Goal: Information Seeking & Learning: Compare options

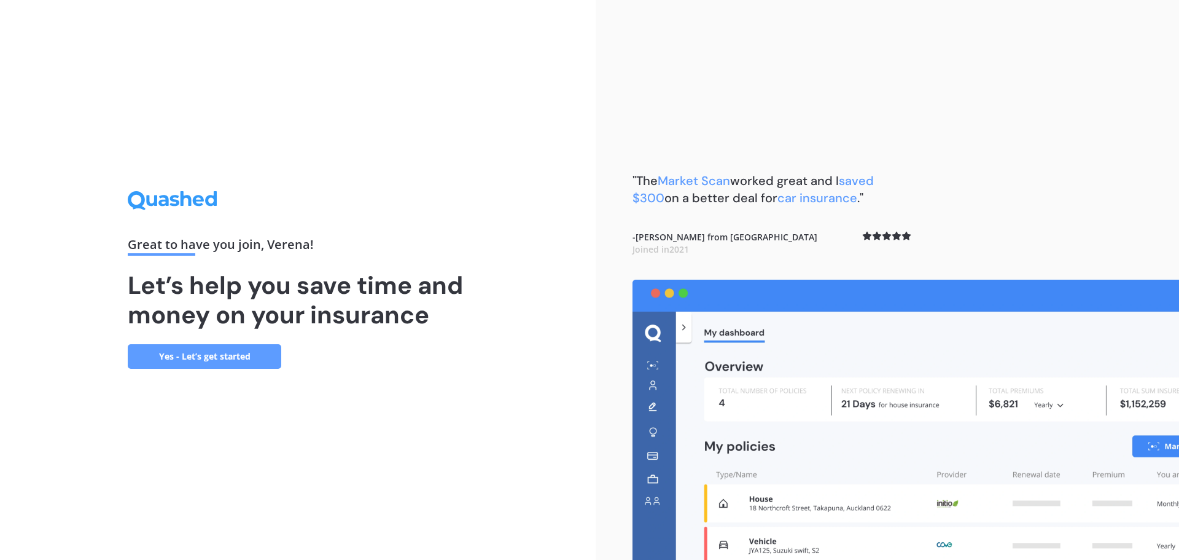
click at [196, 362] on link "Yes - Let’s get started" at bounding box center [205, 356] width 154 height 25
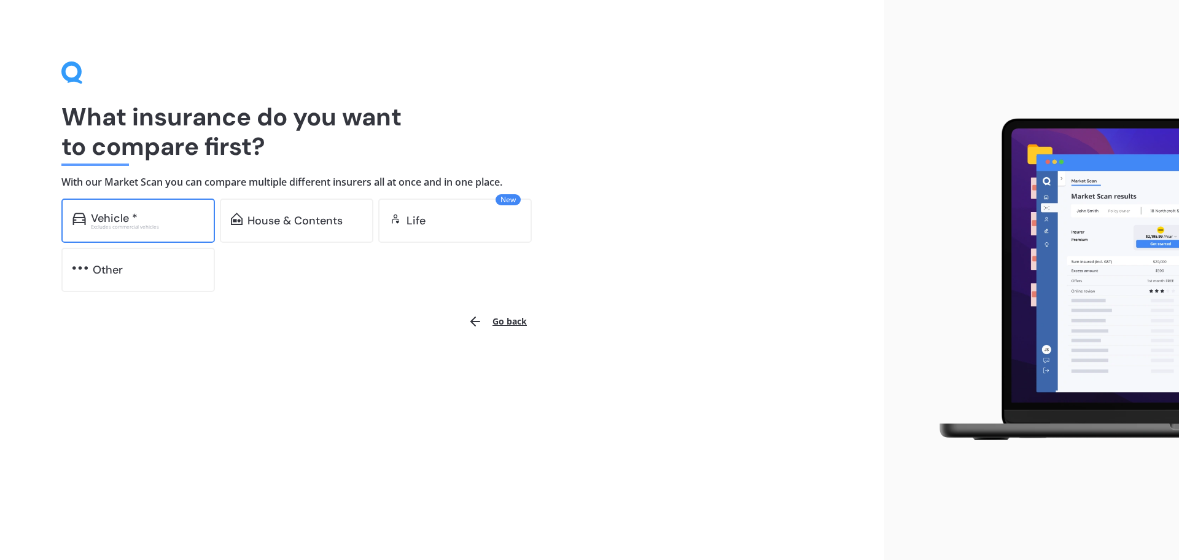
click at [115, 215] on div "Vehicle *" at bounding box center [114, 218] width 47 height 12
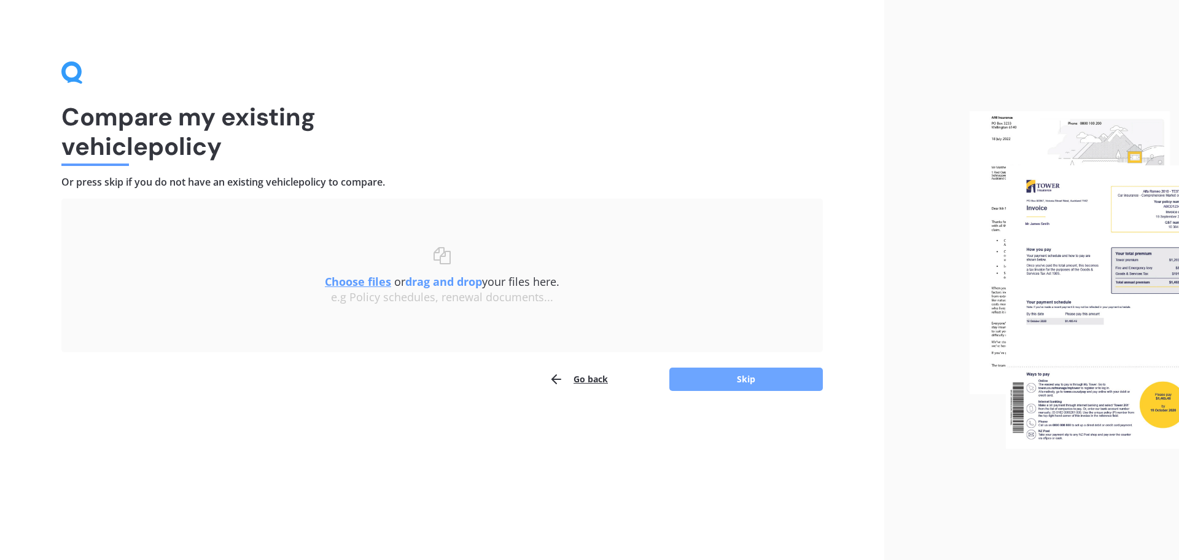
click at [766, 380] on button "Skip" at bounding box center [746, 378] width 154 height 23
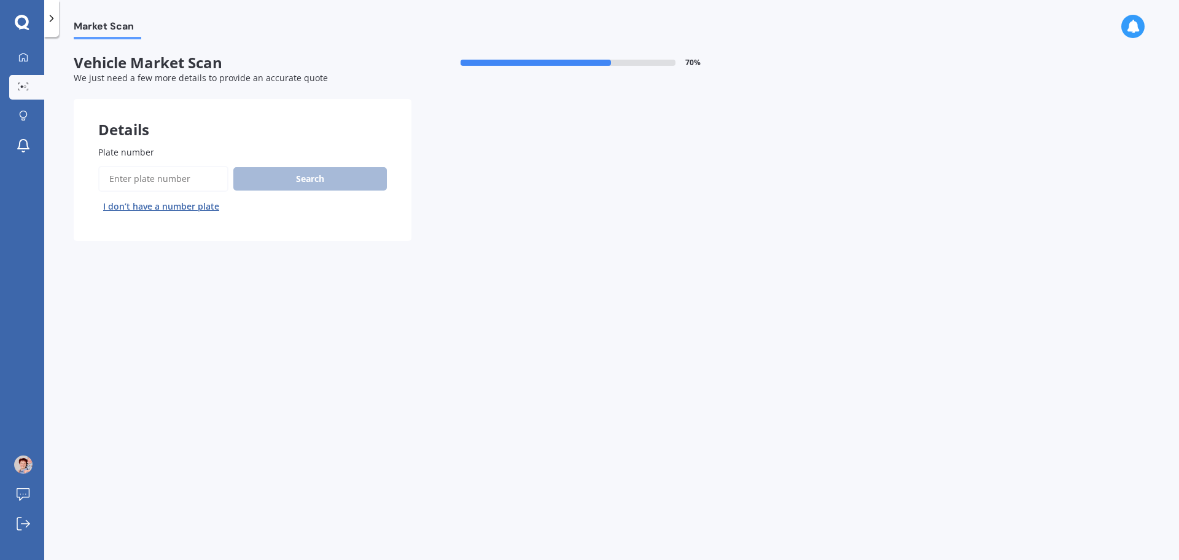
click at [146, 177] on input "Plate number" at bounding box center [163, 179] width 130 height 26
type input "LSB961"
click at [295, 180] on button "Search" at bounding box center [310, 178] width 154 height 23
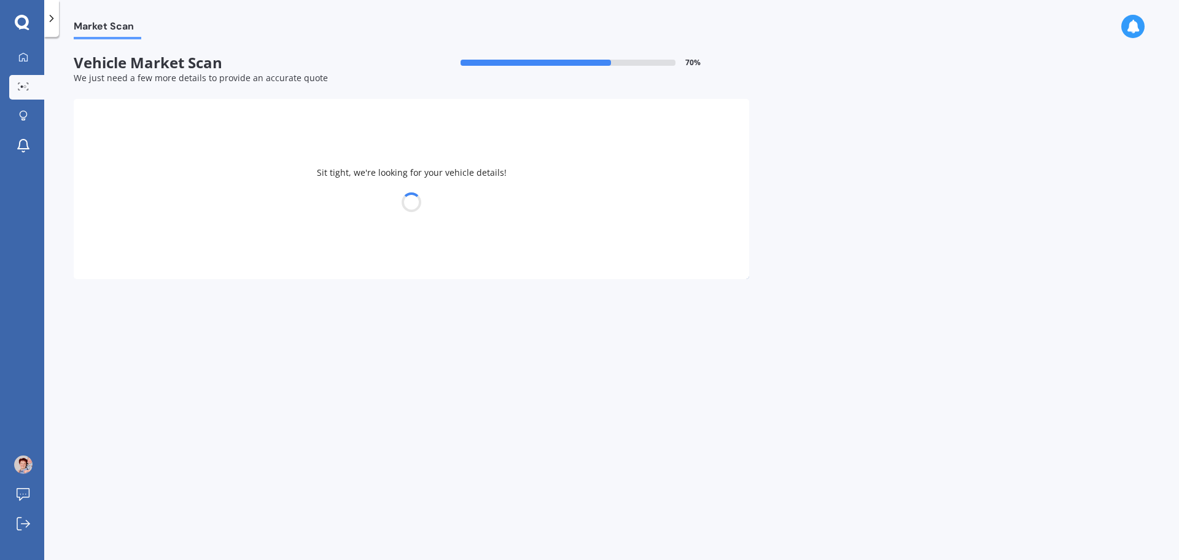
select select "MAZDA"
select select "DEMIO"
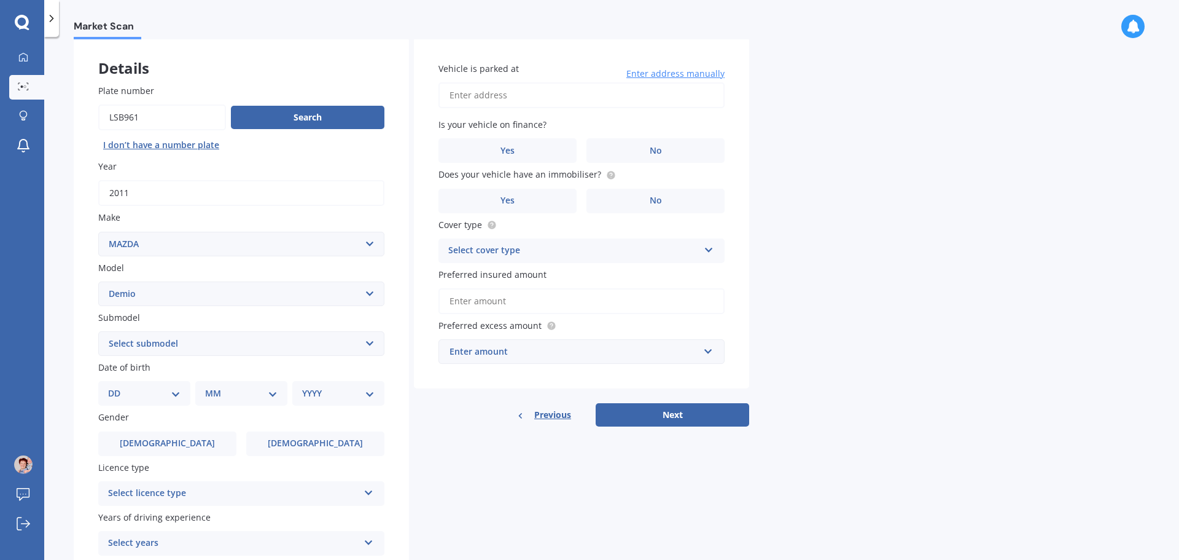
scroll to position [123, 0]
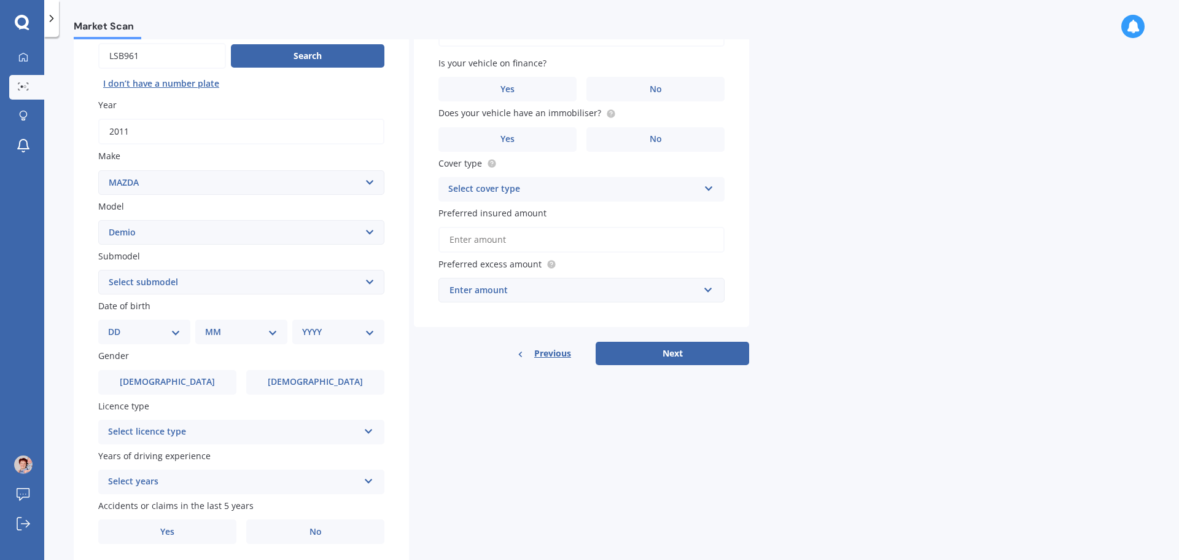
click at [176, 332] on select "DD 01 02 03 04 05 06 07 08 09 10 11 12 13 14 15 16 17 18 19 20 21 22 23 24 25 2…" at bounding box center [144, 332] width 72 height 14
select select "17"
click at [118, 325] on select "DD 01 02 03 04 05 06 07 08 09 10 11 12 13 14 15 16 17 18 19 20 21 22 23 24 25 2…" at bounding box center [144, 332] width 72 height 14
click at [274, 338] on select "MM 01 02 03 04 05 06 07 08 09 10 11 12" at bounding box center [244, 332] width 68 height 14
select select "06"
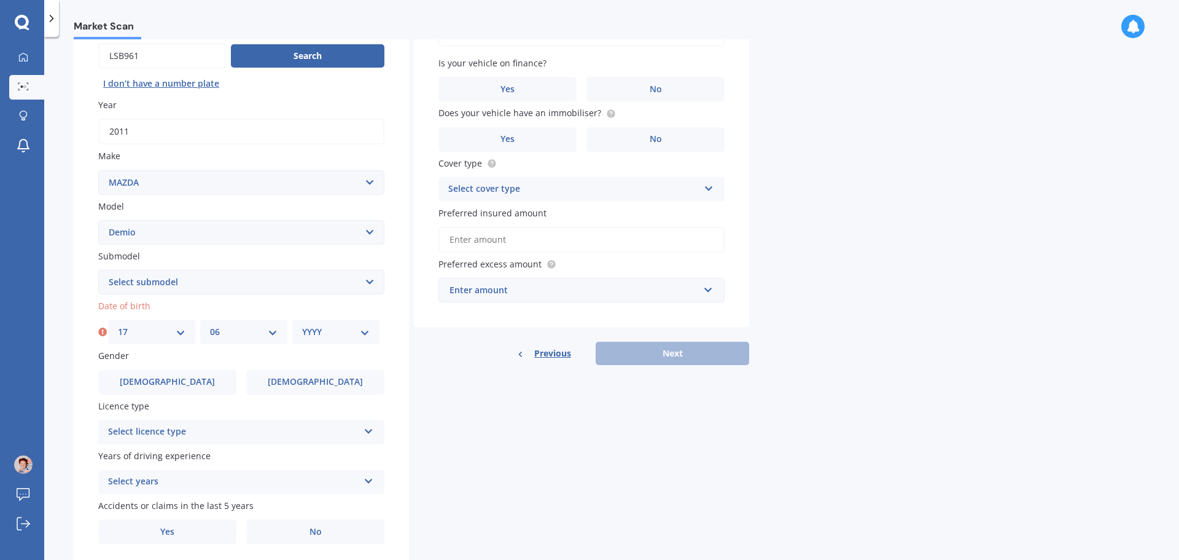
click at [210, 325] on select "MM 01 02 03 04 05 06 07 08 09 10 11 12" at bounding box center [244, 332] width 68 height 14
click at [364, 333] on select "YYYY 2025 2024 2023 2022 2021 2020 2019 2018 2017 2016 2015 2014 2013 2012 2011…" at bounding box center [336, 332] width 68 height 14
select select "1973"
click at [302, 325] on select "YYYY 2025 2024 2023 2022 2021 2020 2019 2018 2017 2016 2015 2014 2013 2012 2011…" at bounding box center [336, 332] width 68 height 14
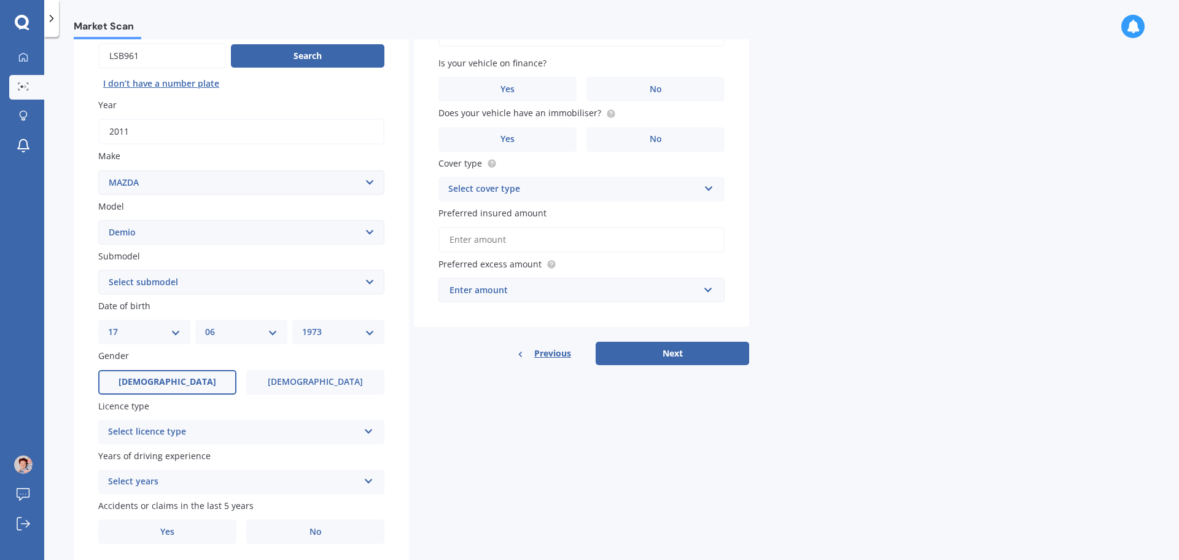
click at [180, 381] on label "[DEMOGRAPHIC_DATA]" at bounding box center [167, 382] width 138 height 25
click at [0, 0] on input "[DEMOGRAPHIC_DATA]" at bounding box center [0, 0] width 0 height 0
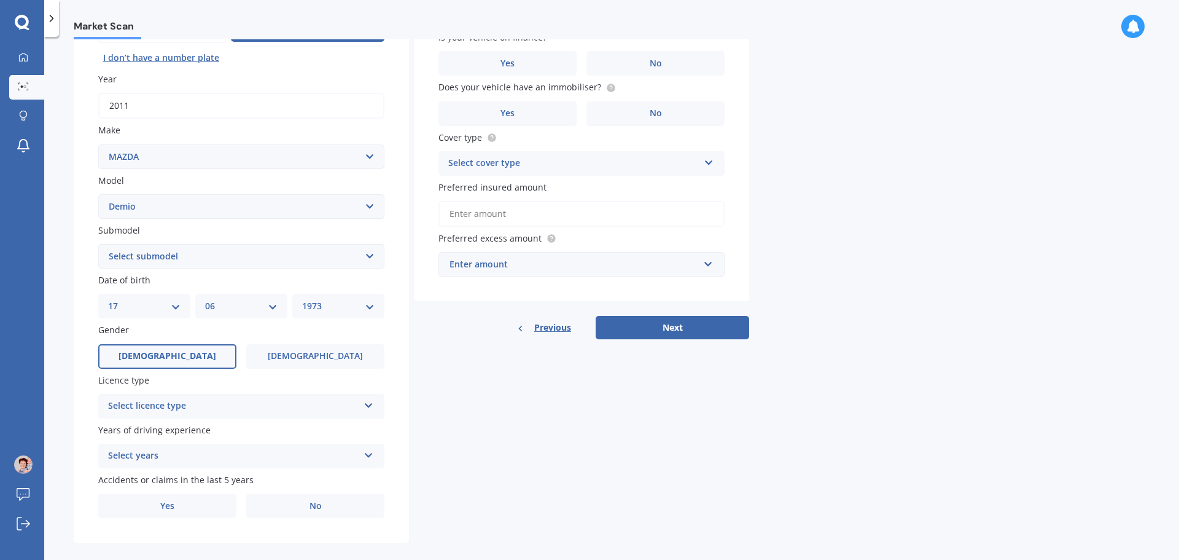
scroll to position [163, 0]
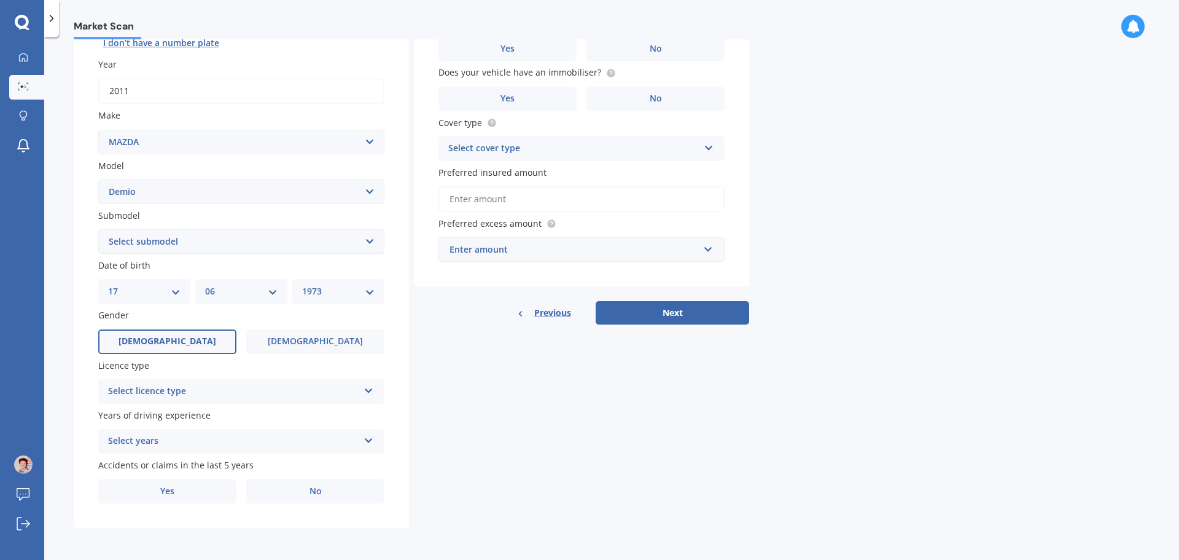
click at [372, 387] on icon at bounding box center [369, 388] width 10 height 9
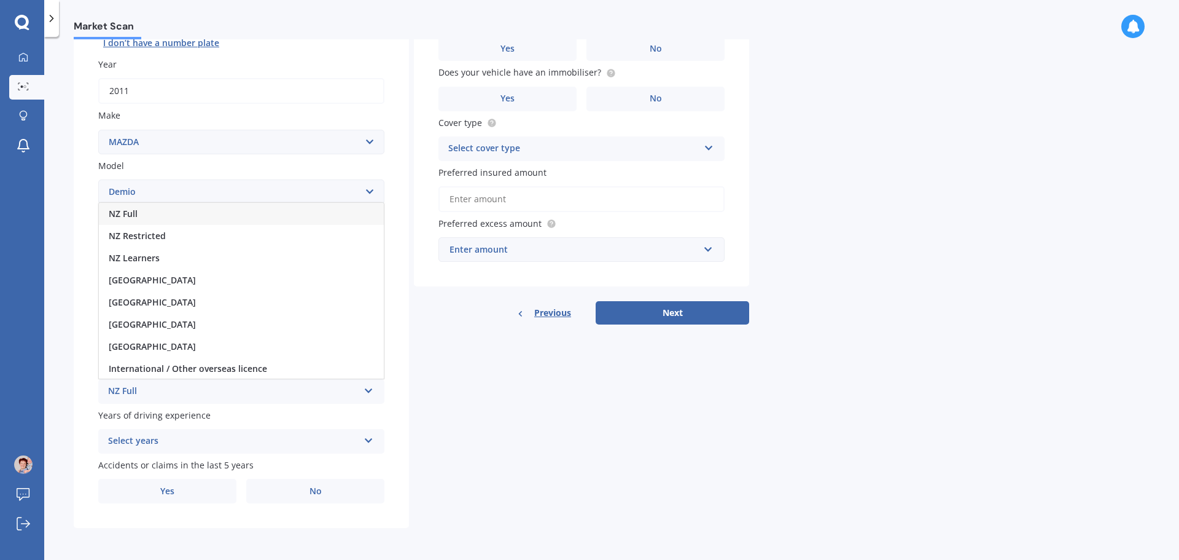
click at [135, 211] on span "NZ Full" at bounding box center [123, 214] width 29 height 12
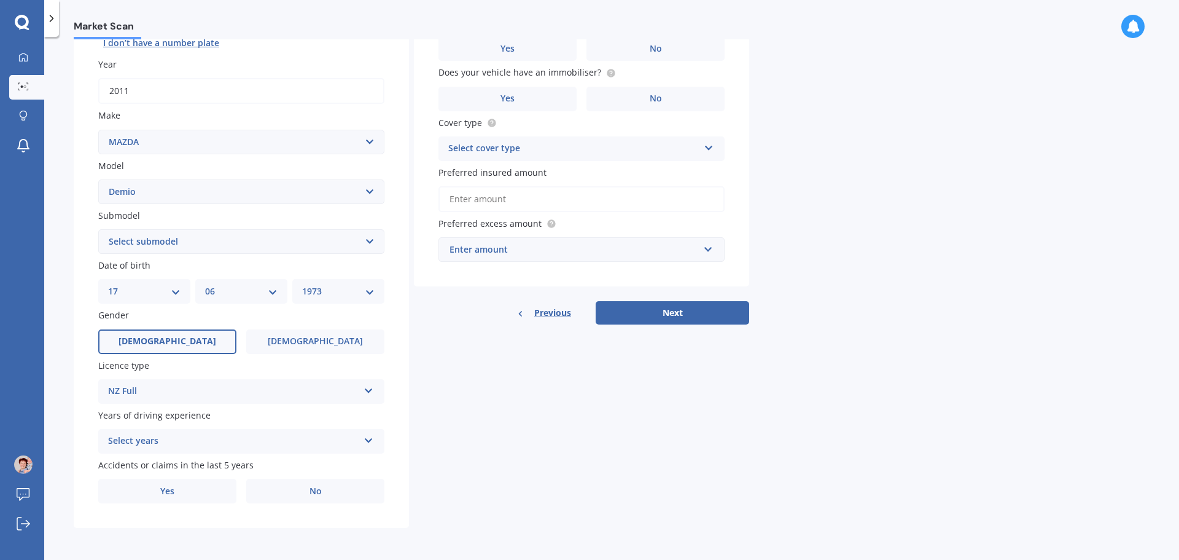
click at [370, 442] on icon at bounding box center [369, 438] width 10 height 9
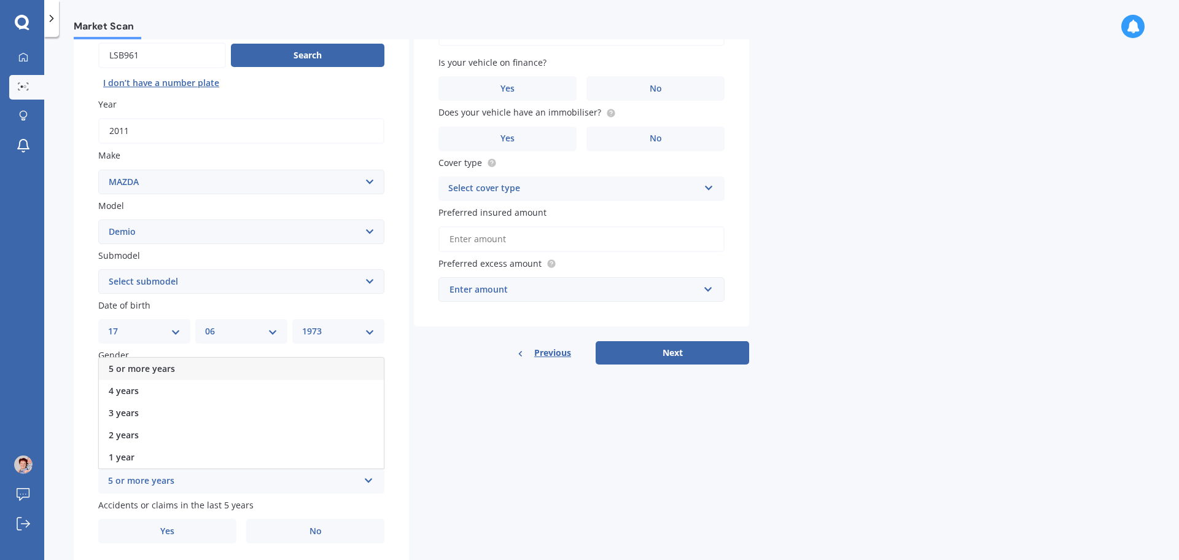
scroll to position [102, 0]
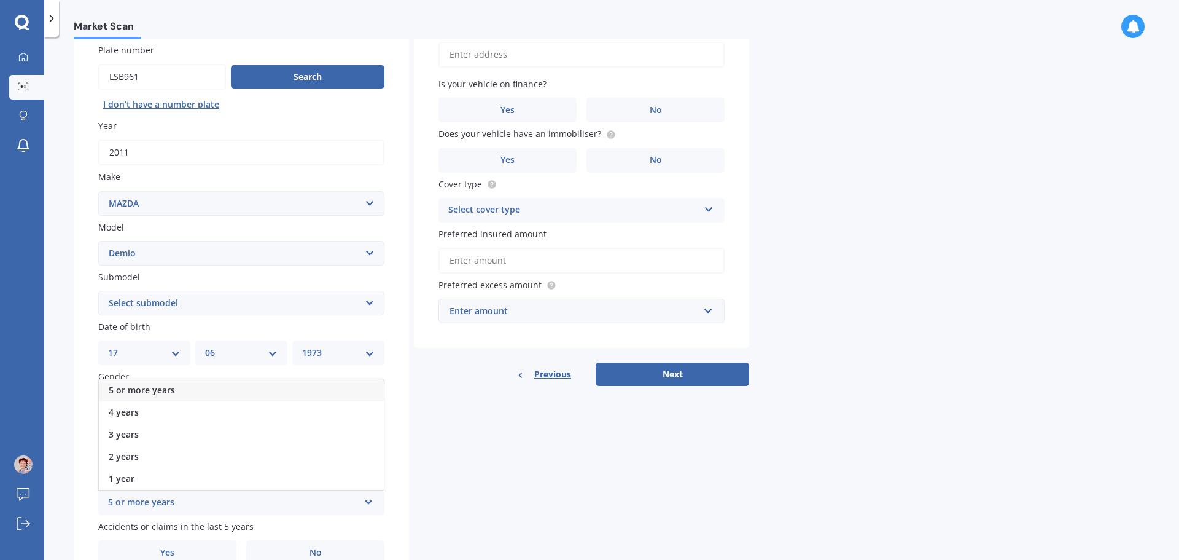
click at [173, 387] on span "5 or more years" at bounding box center [142, 390] width 66 height 12
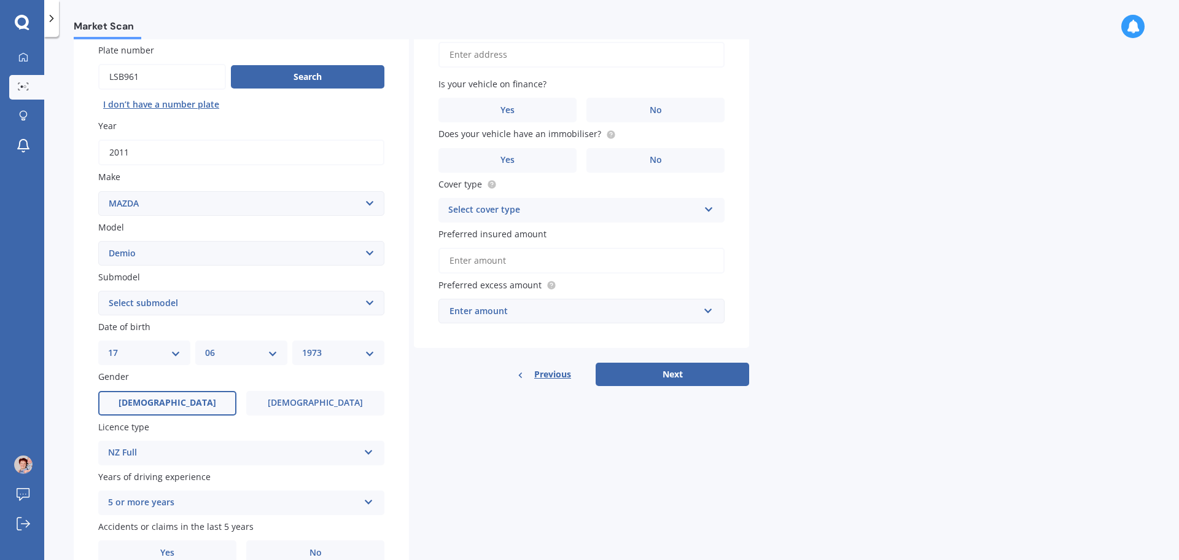
scroll to position [163, 0]
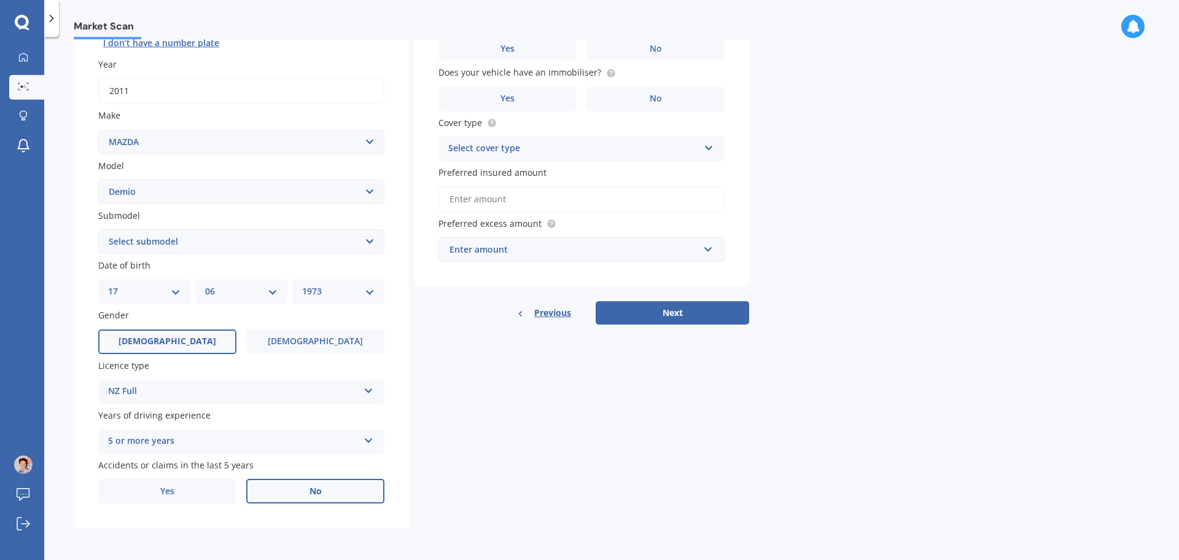
click at [297, 486] on label "No" at bounding box center [315, 490] width 138 height 25
click at [0, 0] on input "No" at bounding box center [0, 0] width 0 height 0
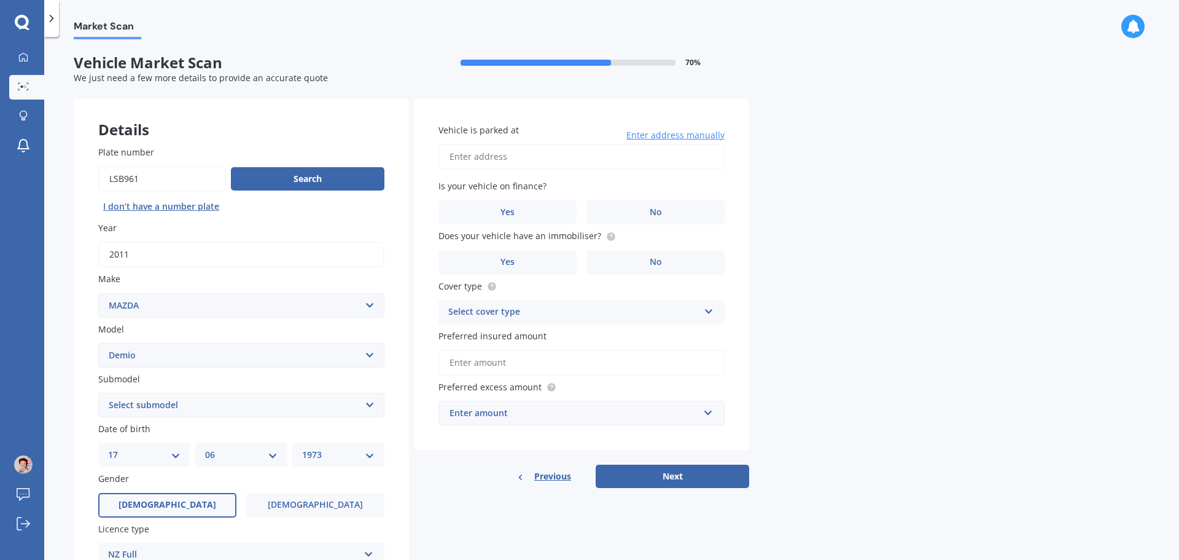
click at [595, 157] on input "Vehicle is parked at" at bounding box center [582, 157] width 286 height 26
type input "[STREET_ADDRESS][PERSON_NAME]"
click at [637, 218] on label "No" at bounding box center [656, 212] width 138 height 25
click at [0, 0] on input "No" at bounding box center [0, 0] width 0 height 0
click at [710, 307] on icon at bounding box center [709, 309] width 10 height 9
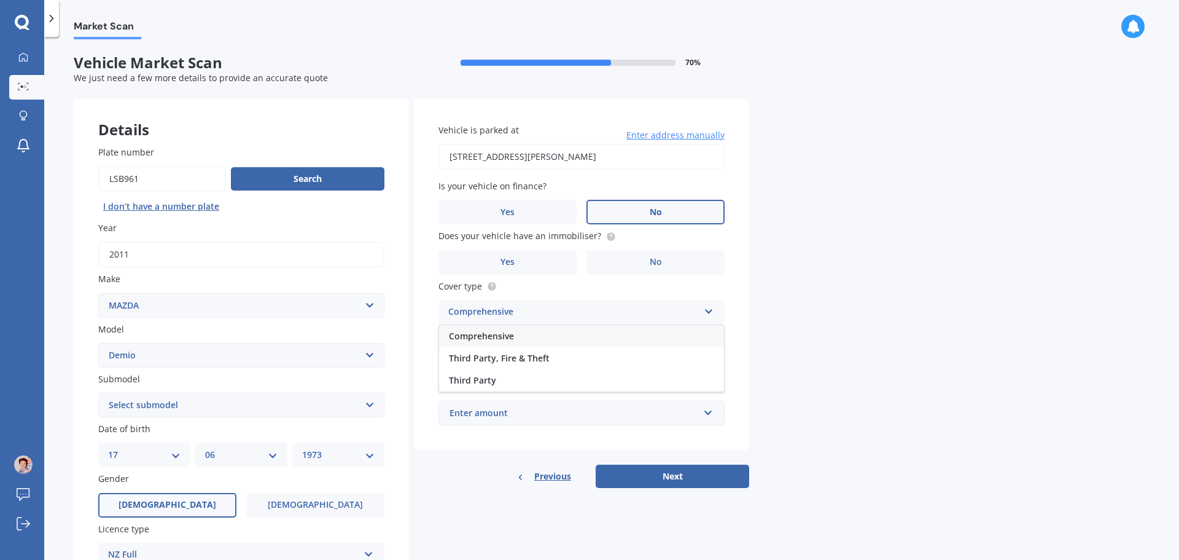
click at [585, 337] on div "Comprehensive" at bounding box center [581, 336] width 285 height 22
click at [366, 407] on select "Select submodel (All) Diesel Petrol XD Touring Turbo Diesel" at bounding box center [241, 404] width 286 height 25
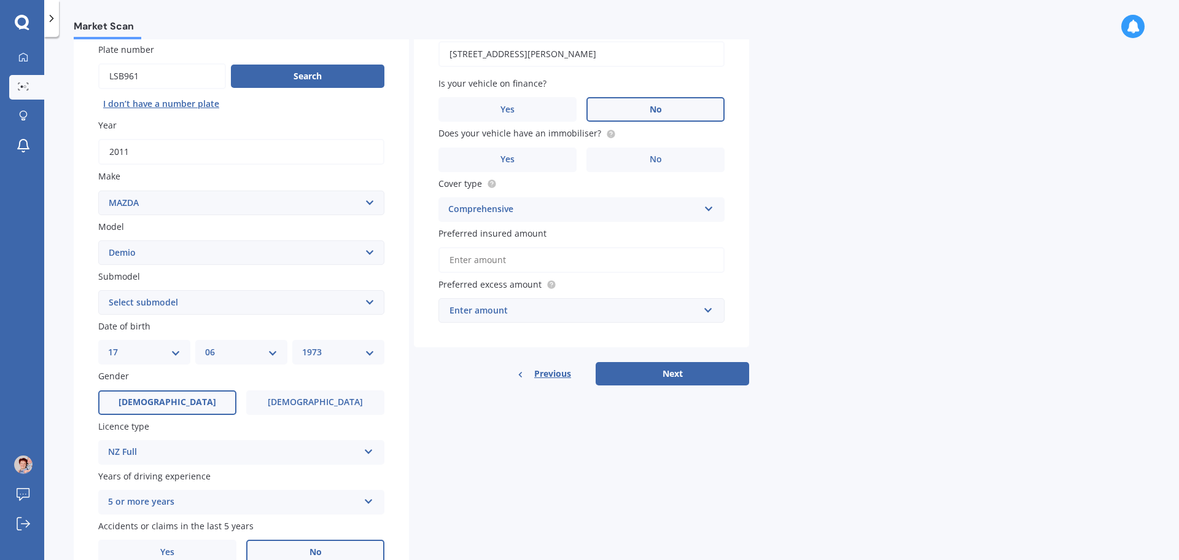
scroll to position [123, 0]
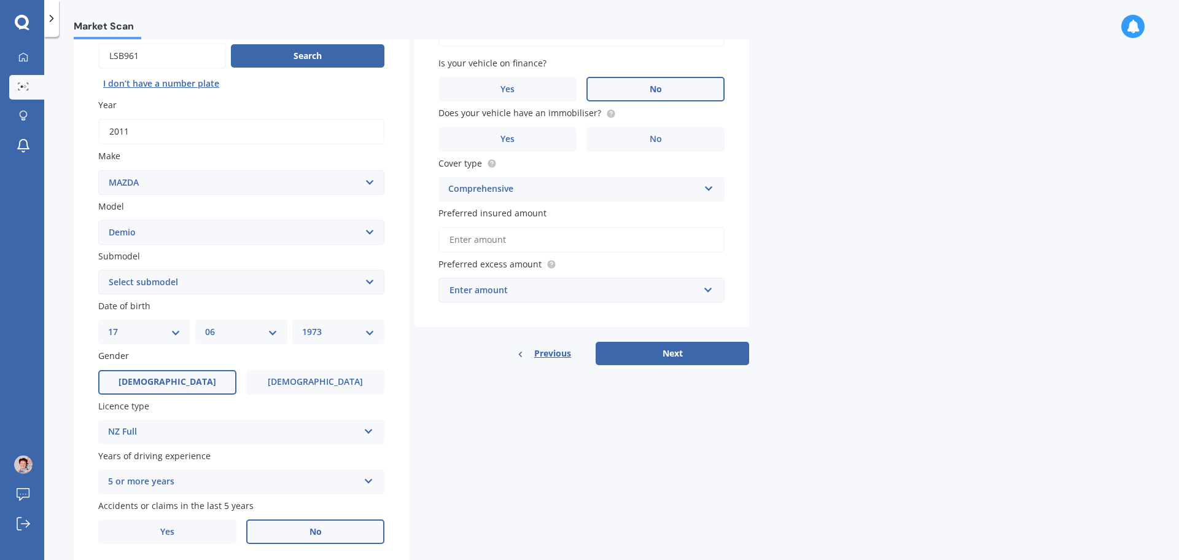
click at [367, 279] on select "Select submodel (All) Diesel Petrol XD Touring Turbo Diesel" at bounding box center [241, 282] width 286 height 25
select select "PETROL"
click at [98, 270] on select "Select submodel (All) Diesel Petrol XD Touring Turbo Diesel" at bounding box center [241, 282] width 286 height 25
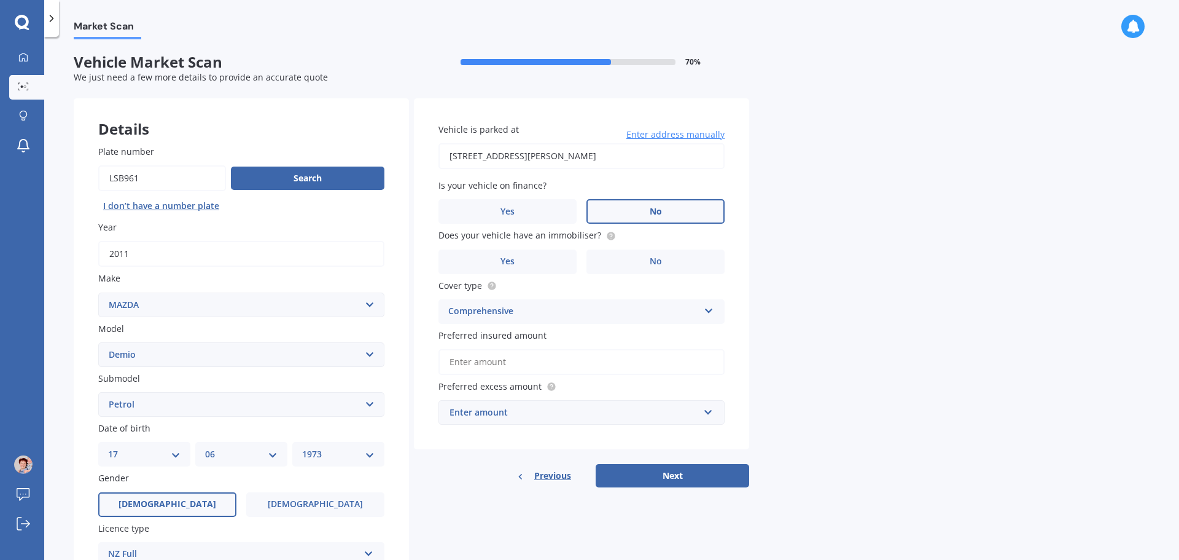
scroll to position [0, 0]
click at [642, 260] on label "No" at bounding box center [656, 262] width 138 height 25
click at [0, 0] on input "No" at bounding box center [0, 0] width 0 height 0
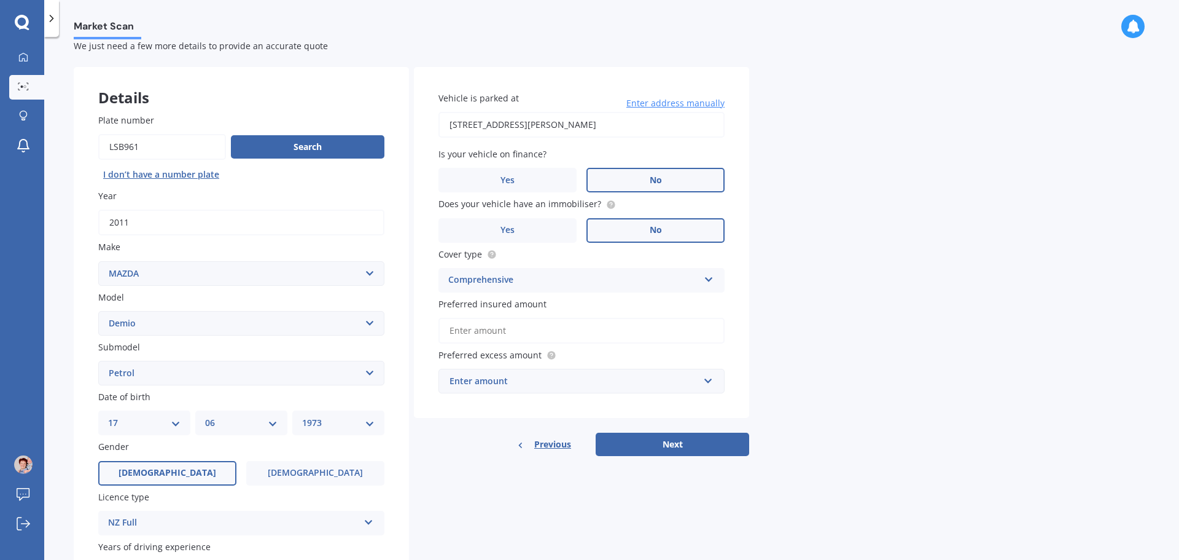
scroll to position [61, 0]
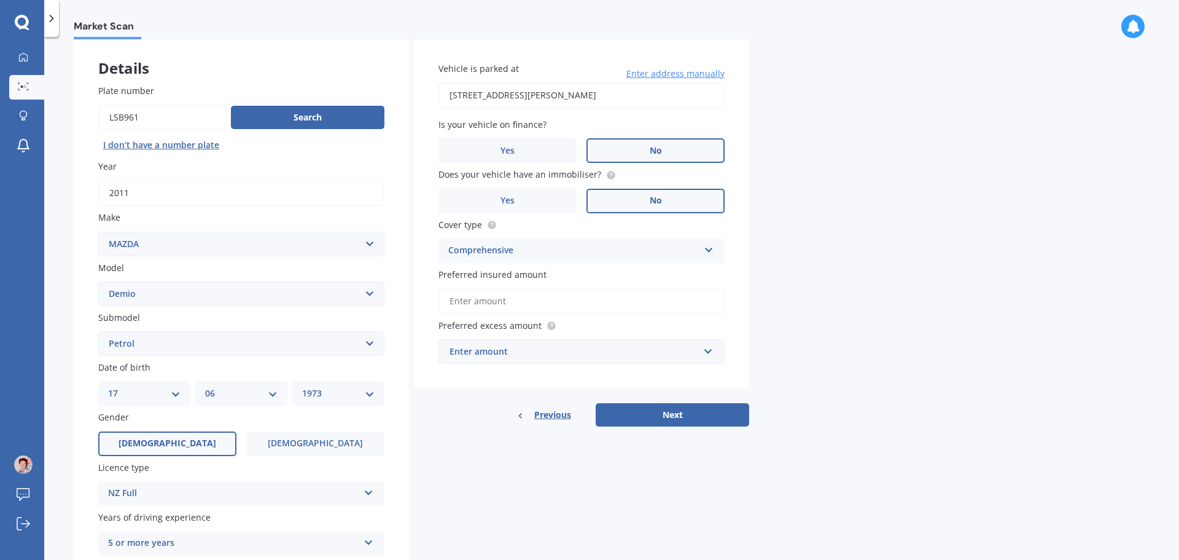
click at [693, 303] on input "Preferred insured amount" at bounding box center [582, 301] width 286 height 26
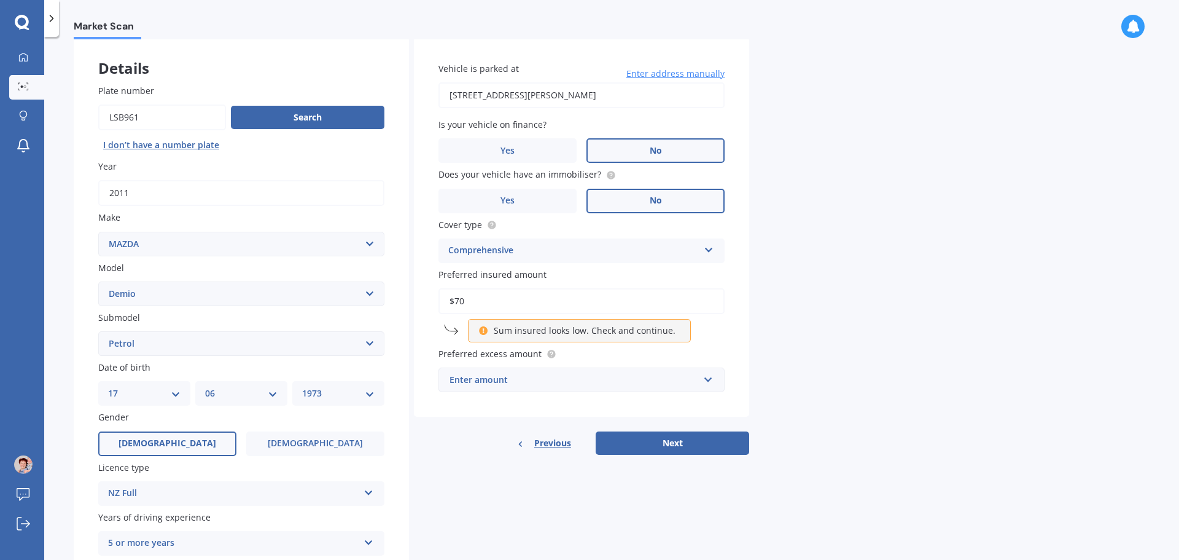
type input "$7"
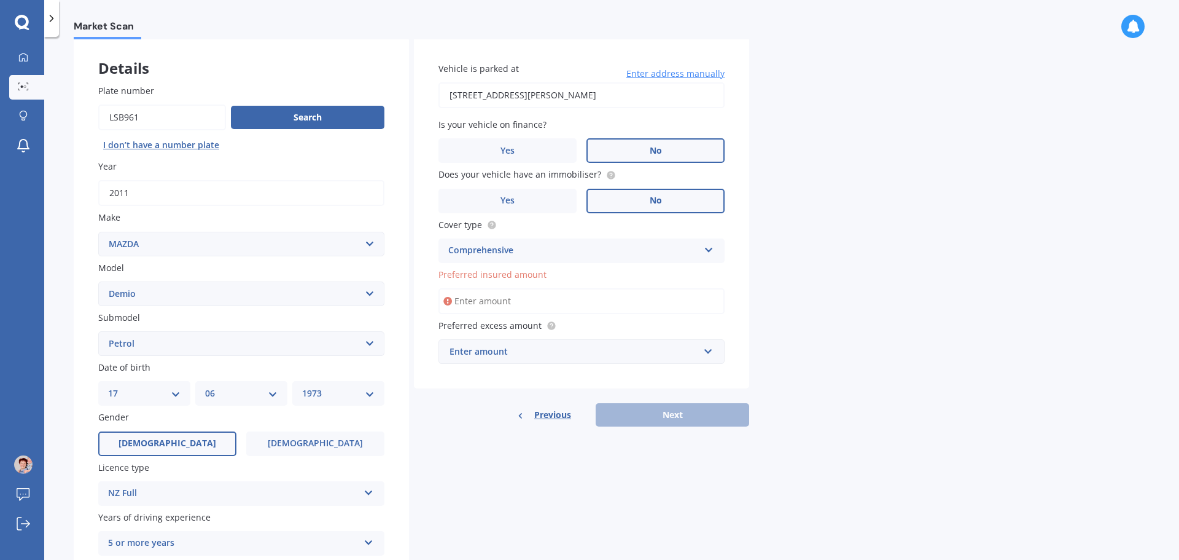
click at [782, 289] on div "Market Scan Vehicle Market Scan 70 % We just need a few more details to provide…" at bounding box center [611, 300] width 1135 height 523
click at [734, 311] on div "Vehicle is parked at [STREET_ADDRESS][PERSON_NAME] Enter address manually Is yo…" at bounding box center [581, 212] width 335 height 351
click at [591, 265] on div "Vehicle is parked at [STREET_ADDRESS][PERSON_NAME] Enter address manually Is yo…" at bounding box center [581, 212] width 335 height 351
click at [738, 280] on div "Vehicle is parked at [STREET_ADDRESS][PERSON_NAME] Enter address manually Is yo…" at bounding box center [581, 212] width 335 height 351
click at [601, 296] on input "Preferred insured amount" at bounding box center [582, 301] width 286 height 26
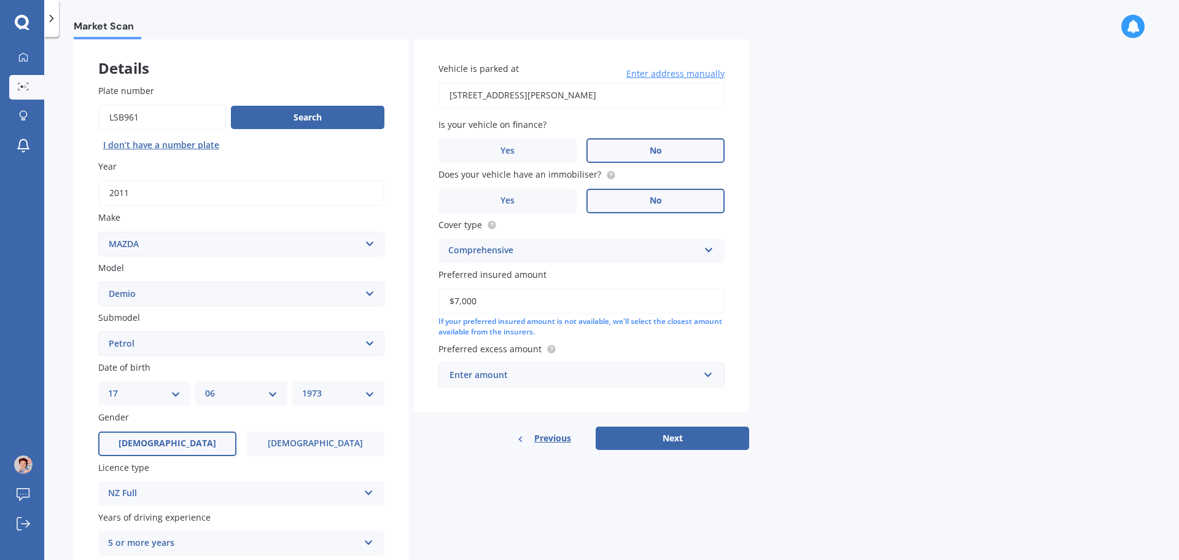
type input "$7,000"
click at [708, 372] on input "text" at bounding box center [577, 374] width 275 height 23
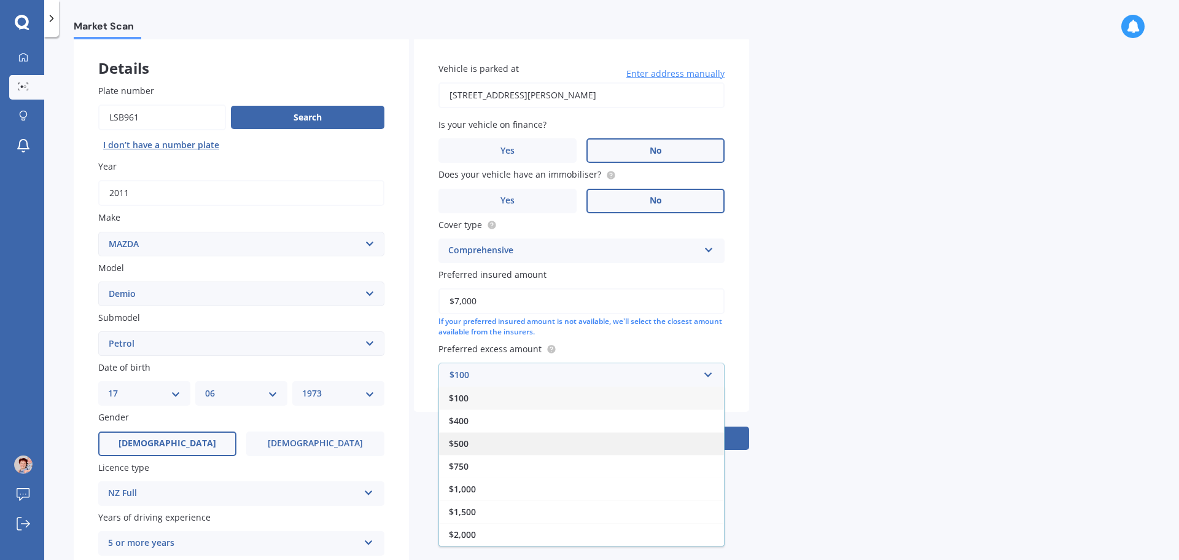
click at [469, 445] on span "$500" at bounding box center [459, 443] width 20 height 12
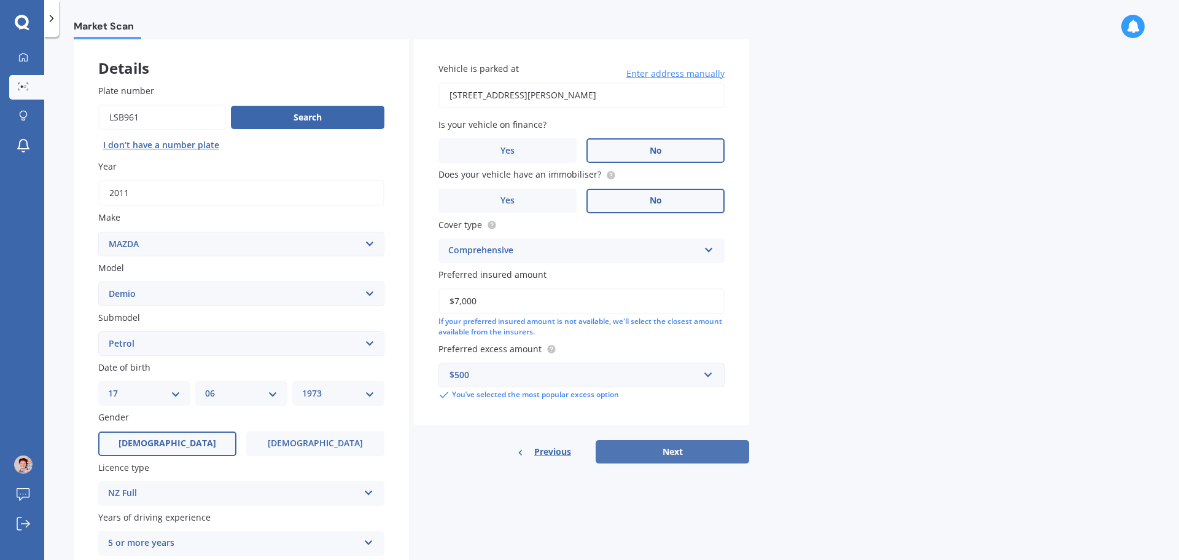
click at [676, 450] on button "Next" at bounding box center [673, 451] width 154 height 23
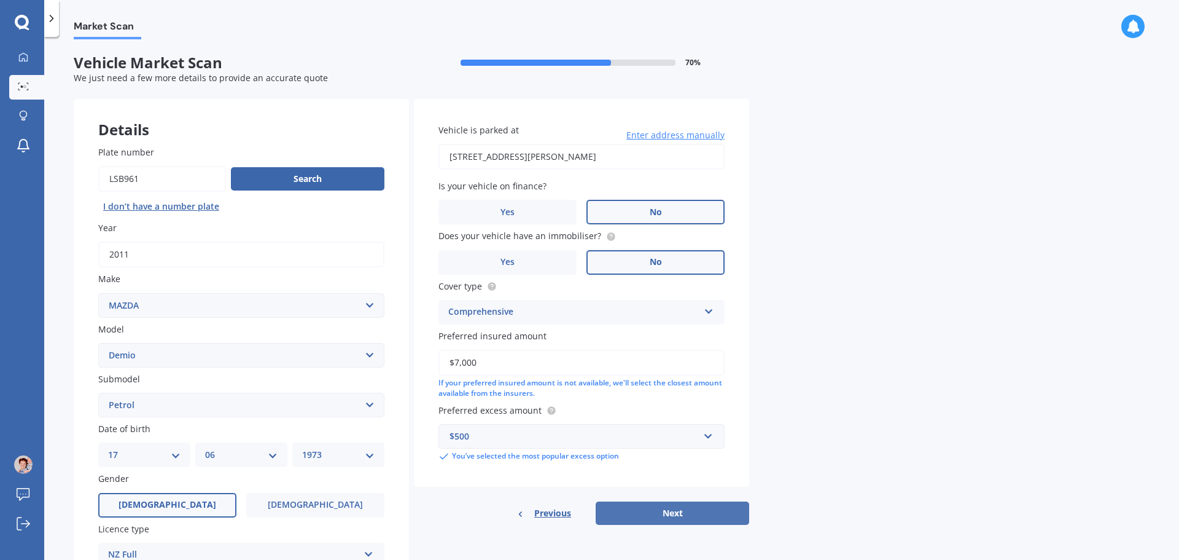
select select "17"
select select "06"
select select "1973"
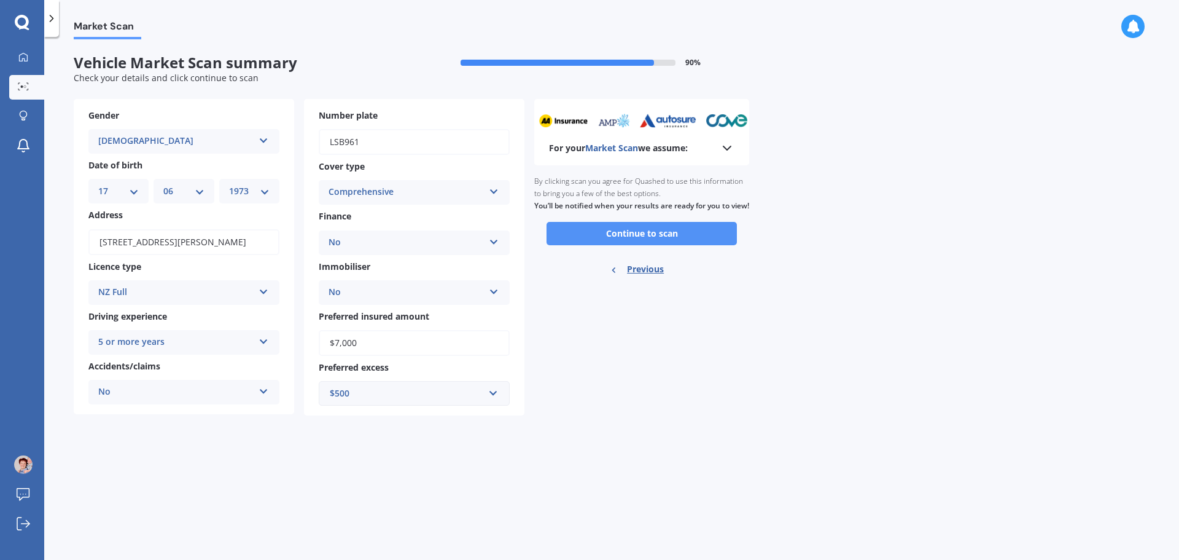
click at [669, 245] on button "Continue to scan" at bounding box center [642, 233] width 190 height 23
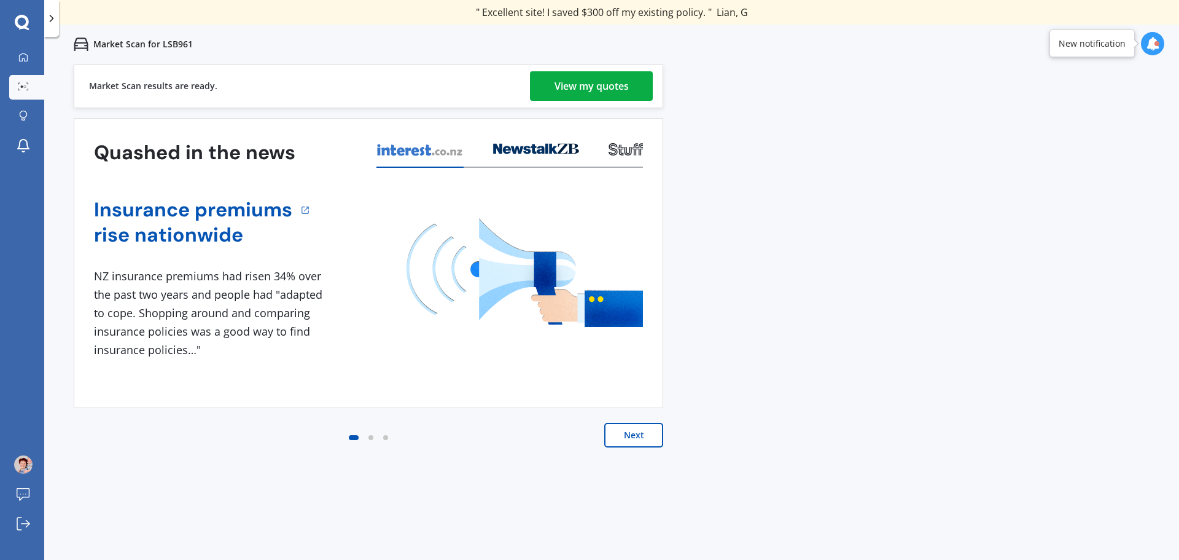
click at [590, 80] on div "View my quotes" at bounding box center [592, 85] width 74 height 29
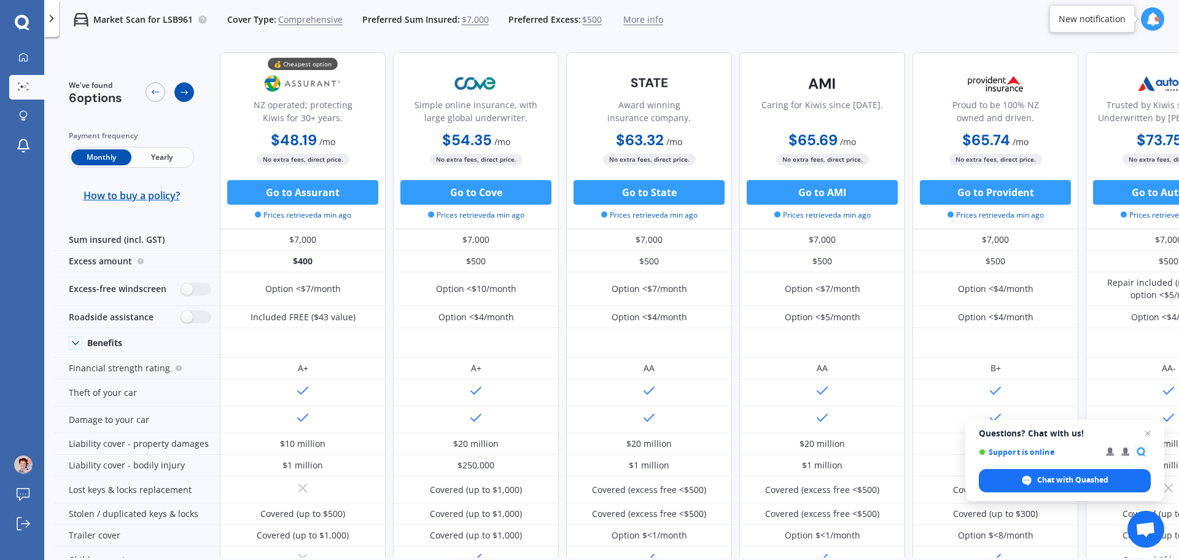
click at [185, 90] on icon at bounding box center [184, 92] width 10 height 10
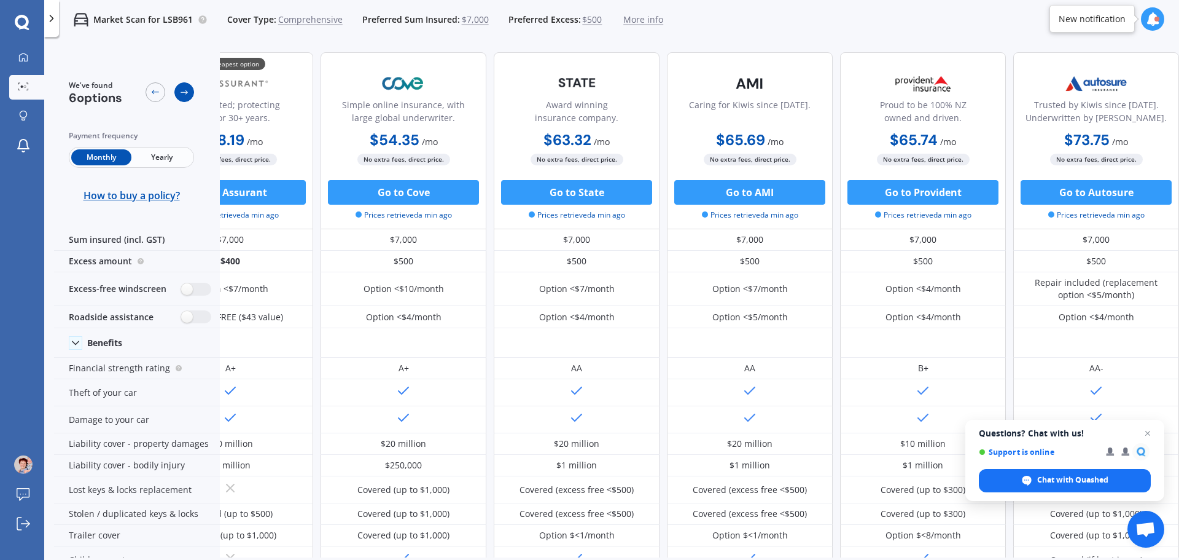
scroll to position [0, 79]
click at [185, 91] on icon at bounding box center [184, 92] width 10 height 10
click at [147, 93] on div at bounding box center [156, 92] width 20 height 20
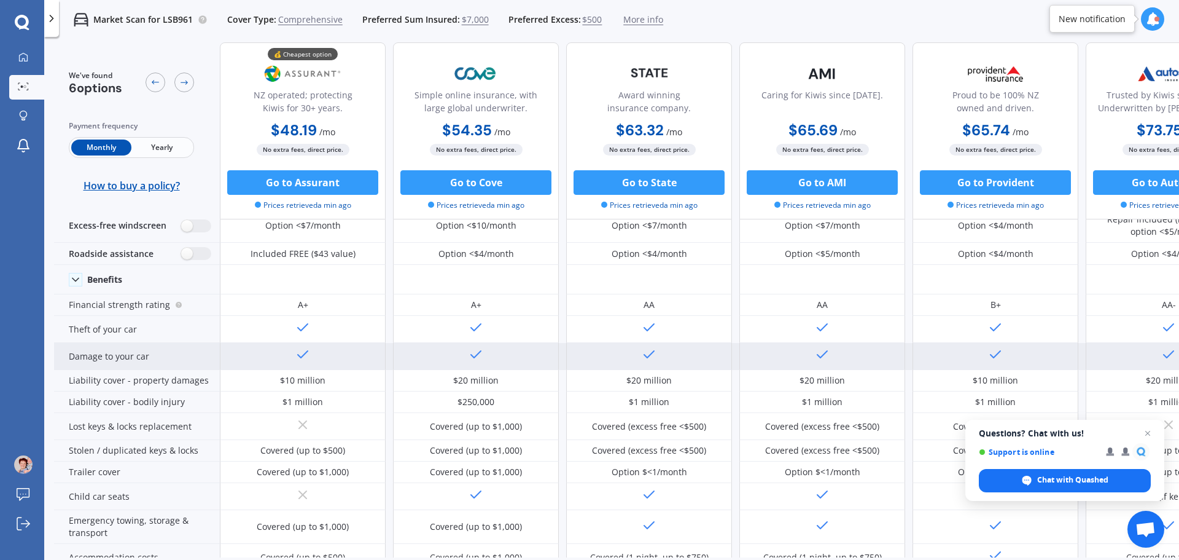
scroll to position [0, 0]
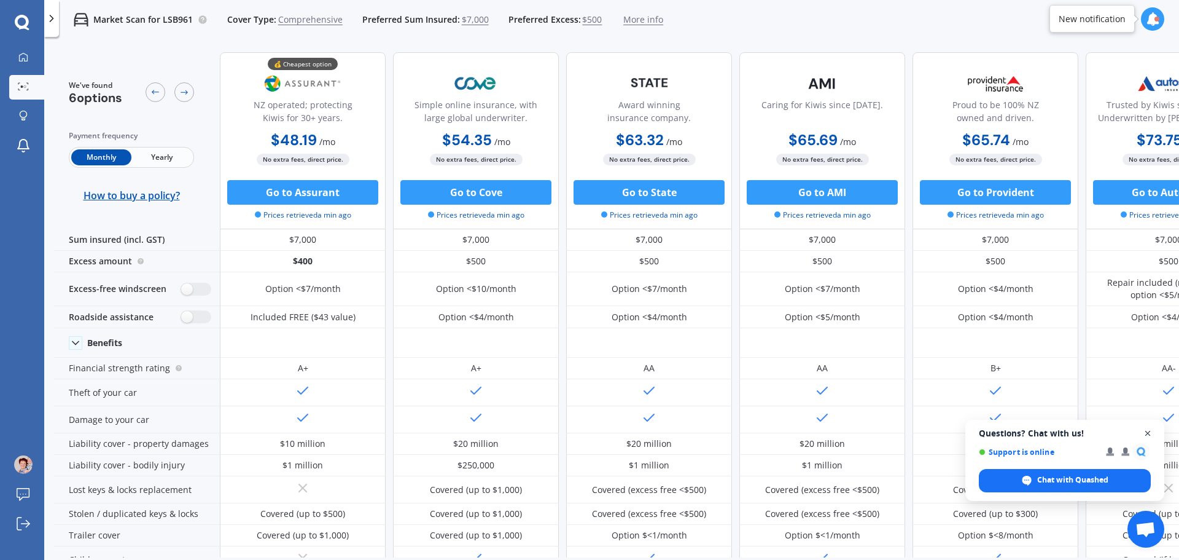
click at [1147, 431] on span "Close chat" at bounding box center [1148, 433] width 15 height 15
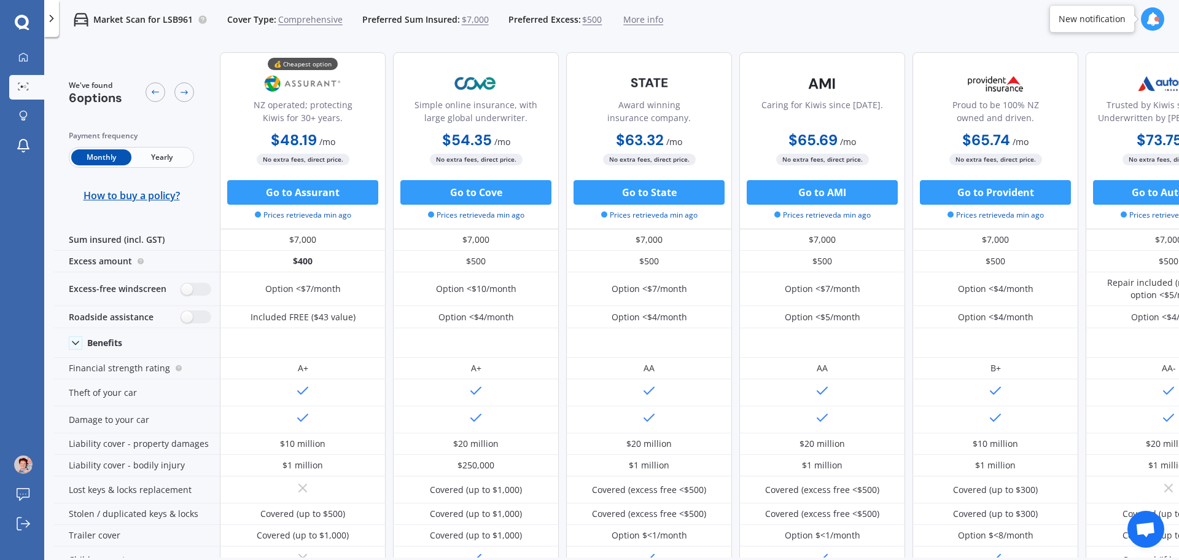
click at [642, 21] on span "More info" at bounding box center [643, 20] width 40 height 12
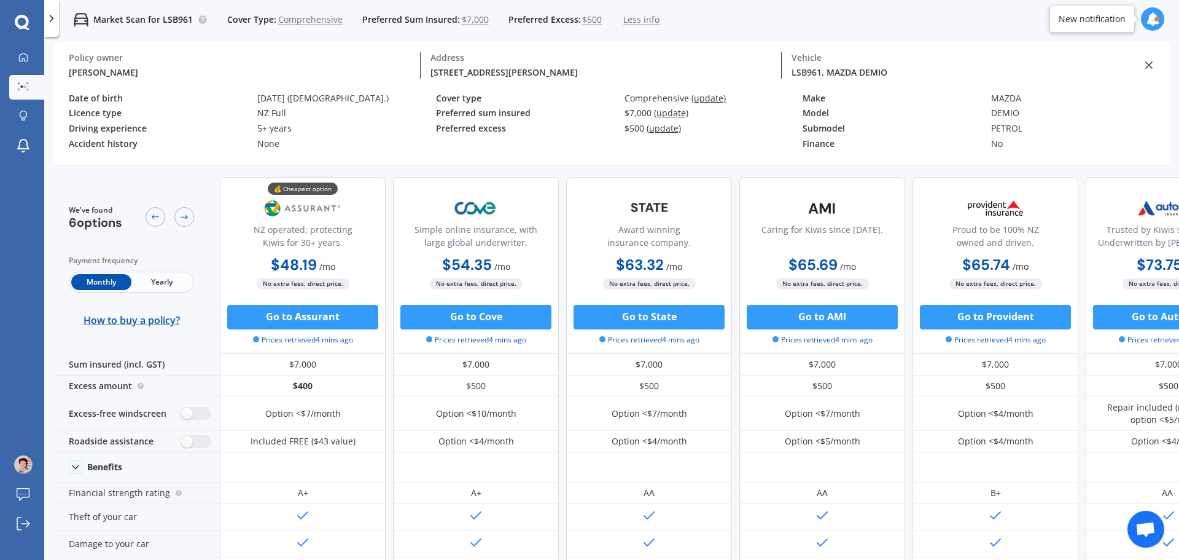
click at [706, 101] on span "(update)" at bounding box center [709, 98] width 34 height 12
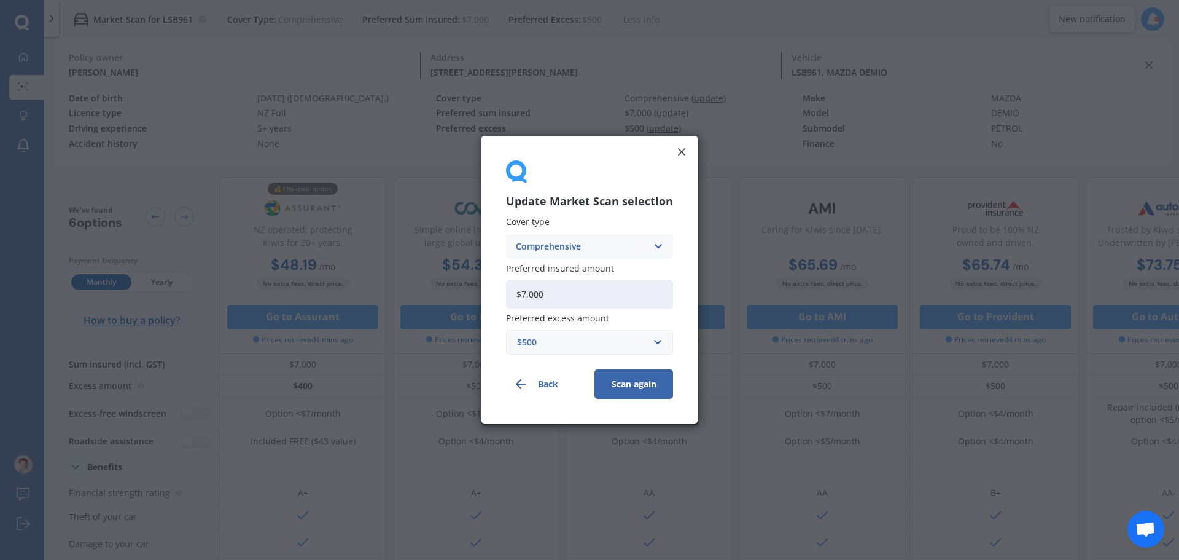
click at [547, 383] on button "Back" at bounding box center [545, 384] width 79 height 29
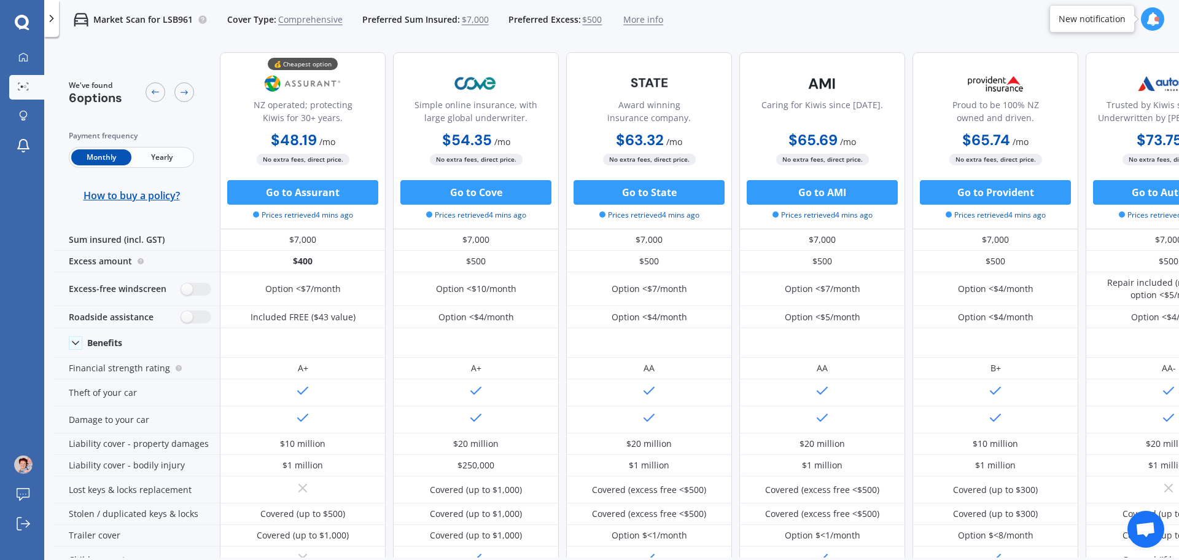
click at [50, 18] on icon at bounding box center [51, 18] width 12 height 12
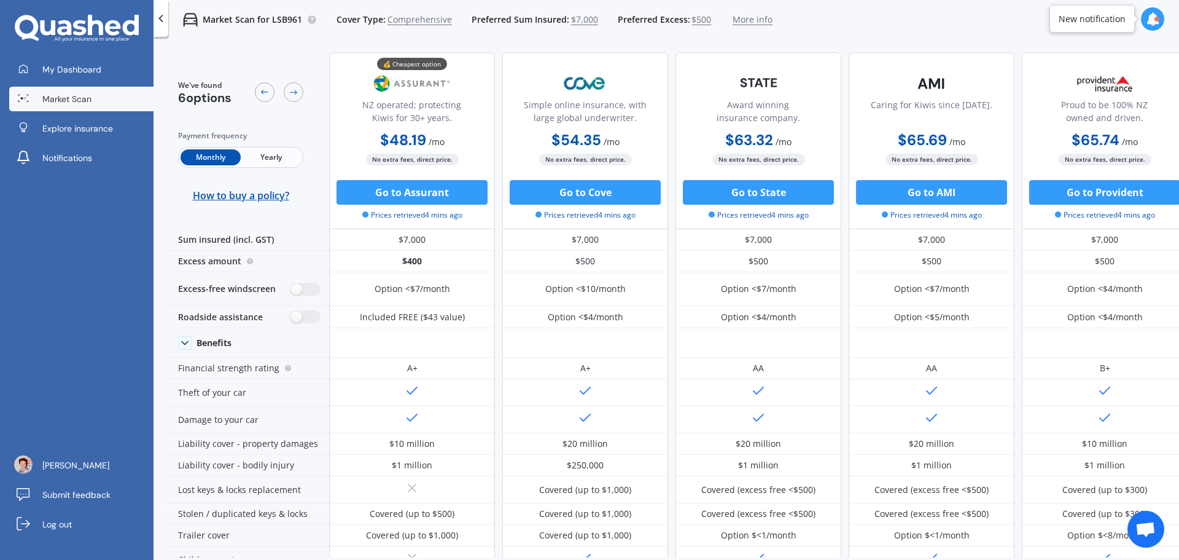
click at [162, 14] on icon at bounding box center [161, 18] width 12 height 12
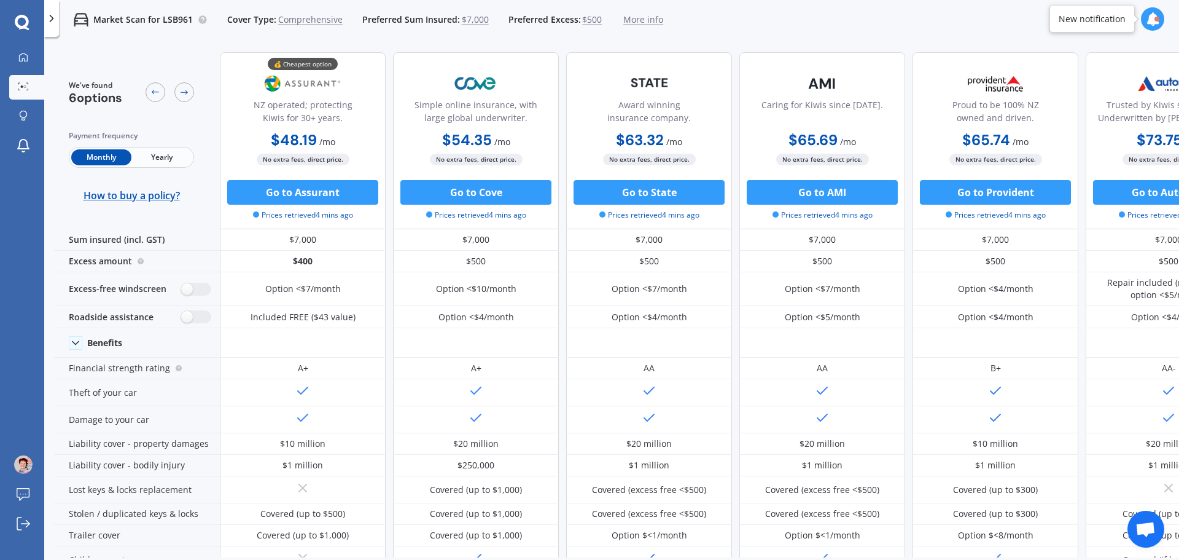
click at [304, 18] on span "Comprehensive" at bounding box center [310, 20] width 64 height 12
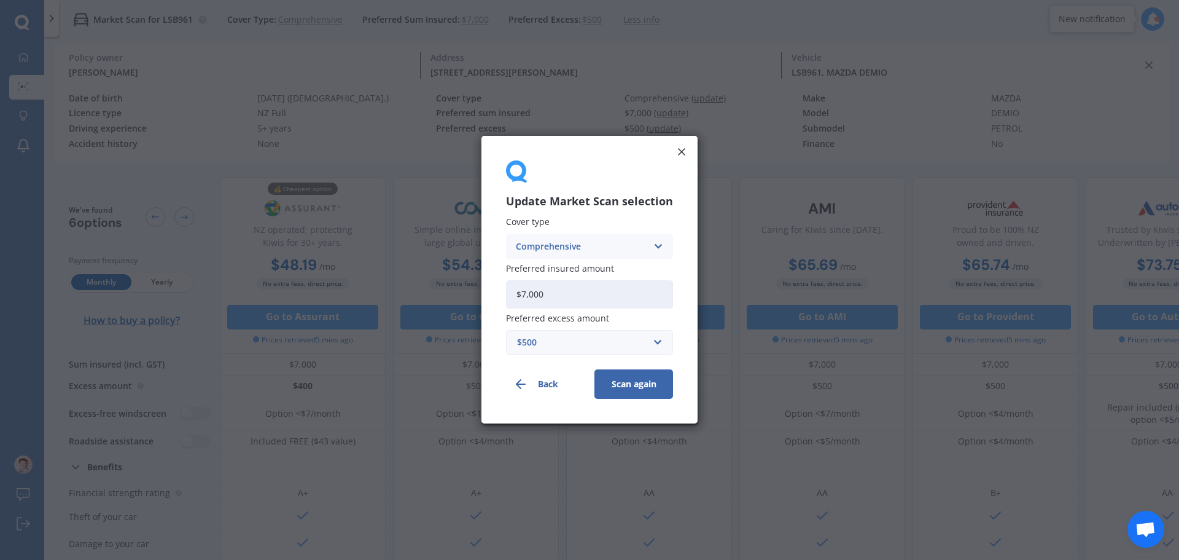
click at [653, 246] on icon at bounding box center [658, 247] width 10 height 14
click at [655, 246] on icon at bounding box center [658, 247] width 10 height 14
click at [677, 147] on icon at bounding box center [682, 152] width 12 height 12
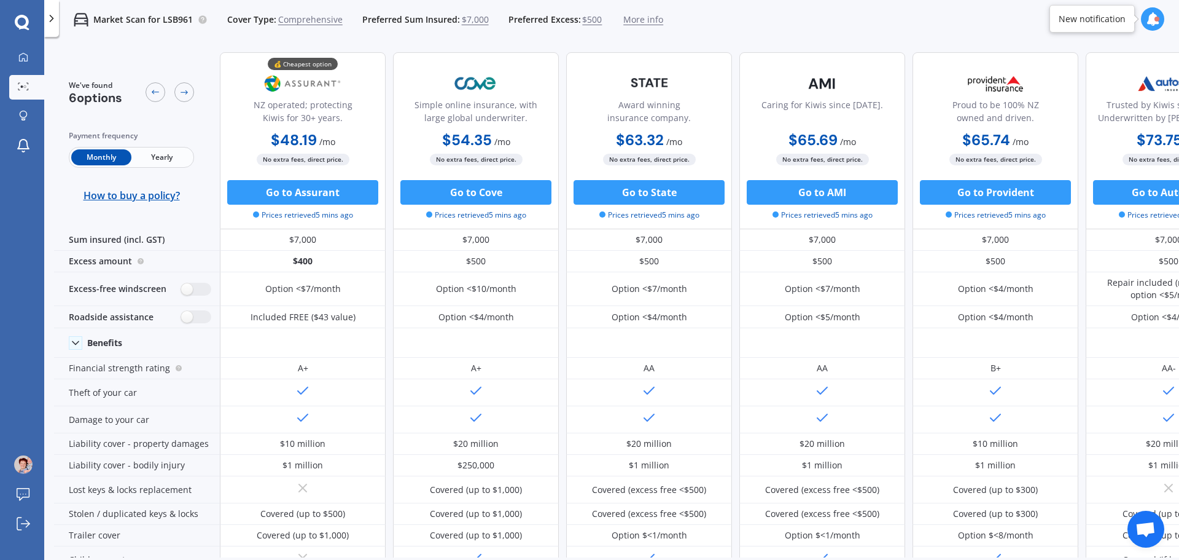
click at [476, 20] on span "$7,000" at bounding box center [475, 20] width 27 height 12
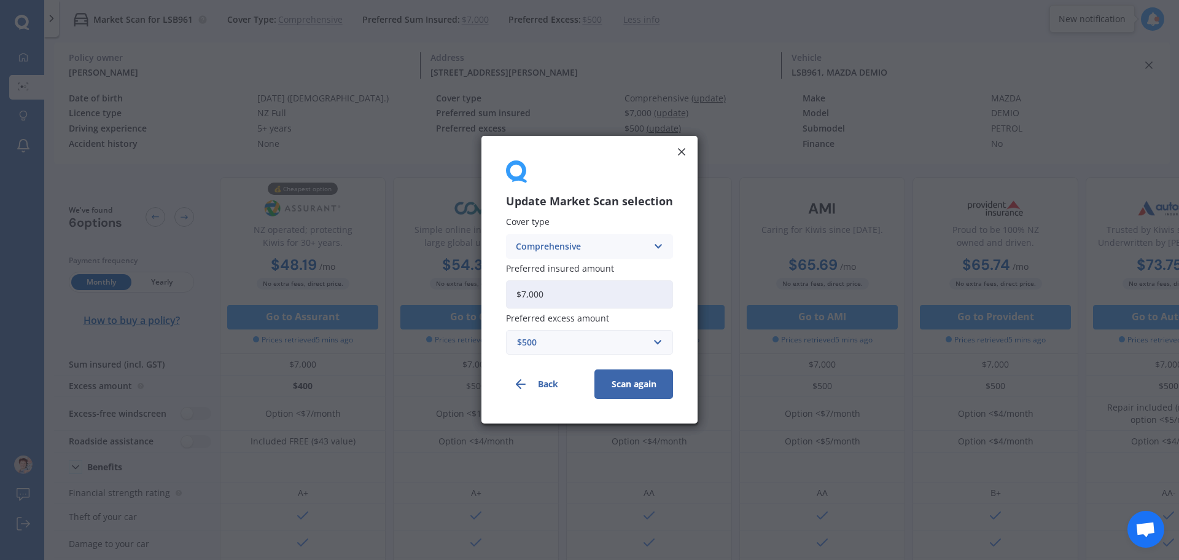
click at [683, 152] on icon at bounding box center [682, 152] width 12 height 12
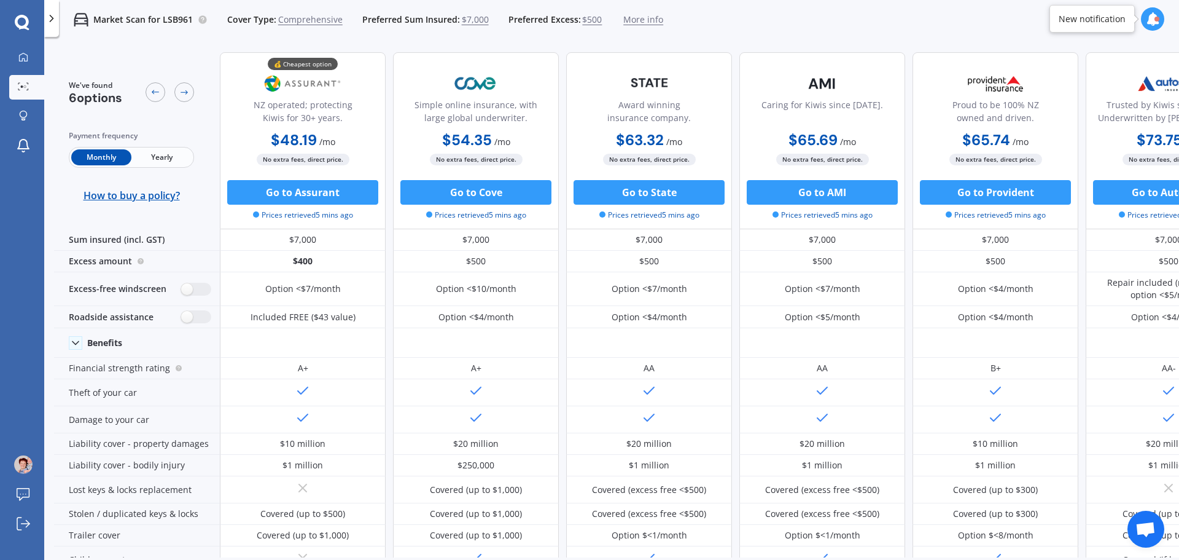
click at [636, 17] on span "More info" at bounding box center [643, 20] width 40 height 12
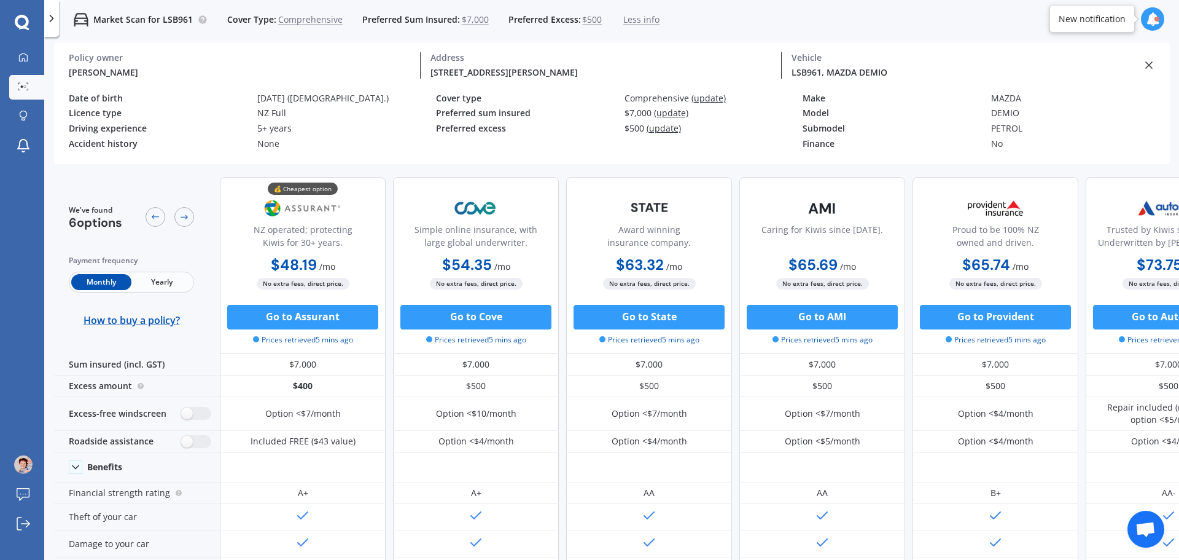
click at [90, 58] on div "Policy owner" at bounding box center [239, 57] width 341 height 11
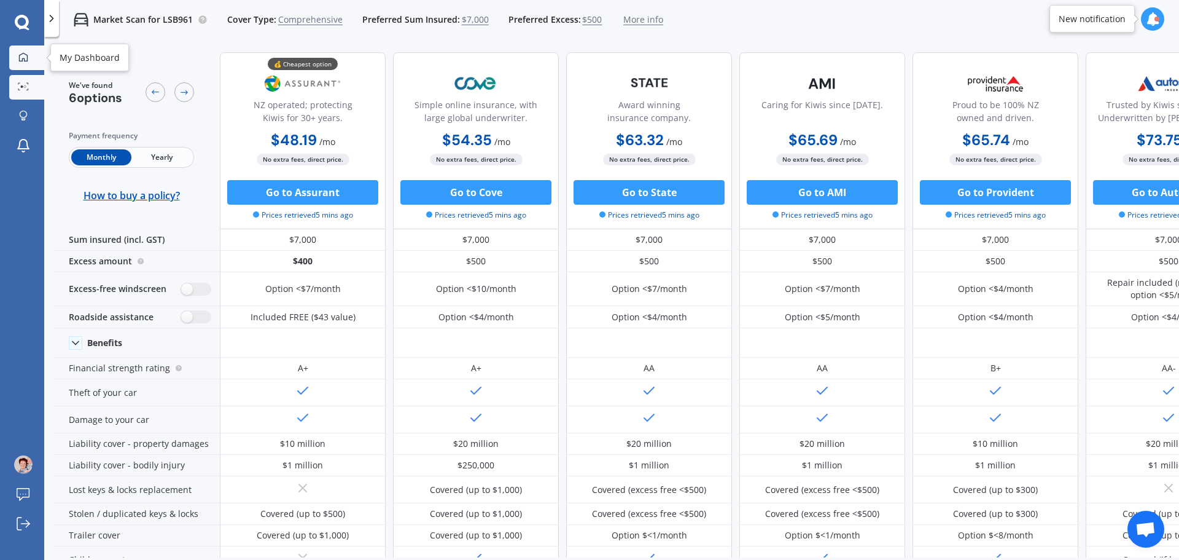
click at [26, 57] on icon at bounding box center [23, 57] width 10 height 10
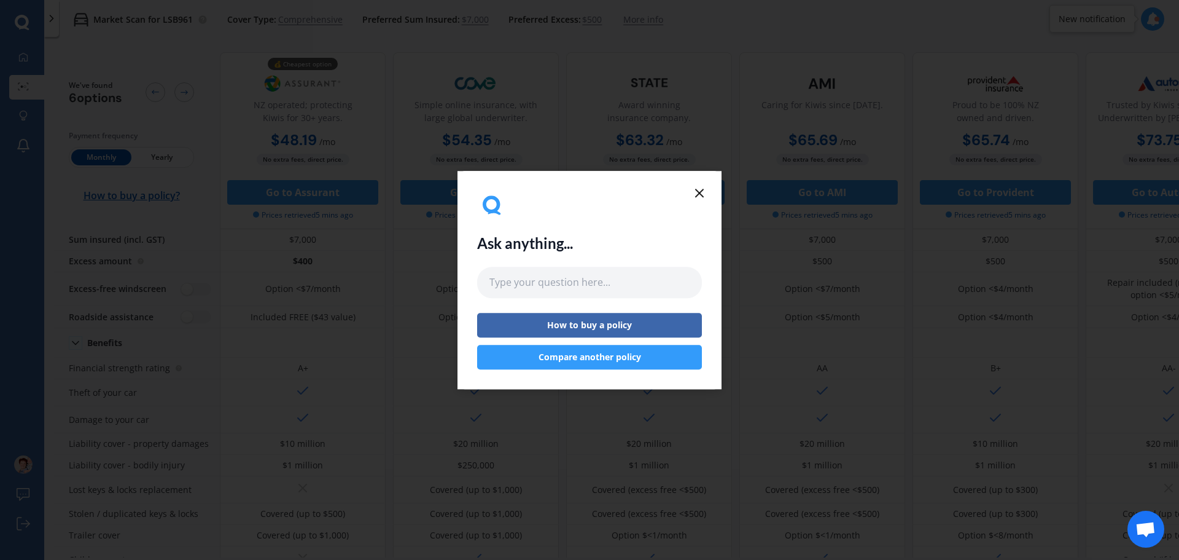
click at [700, 196] on icon at bounding box center [699, 192] width 15 height 15
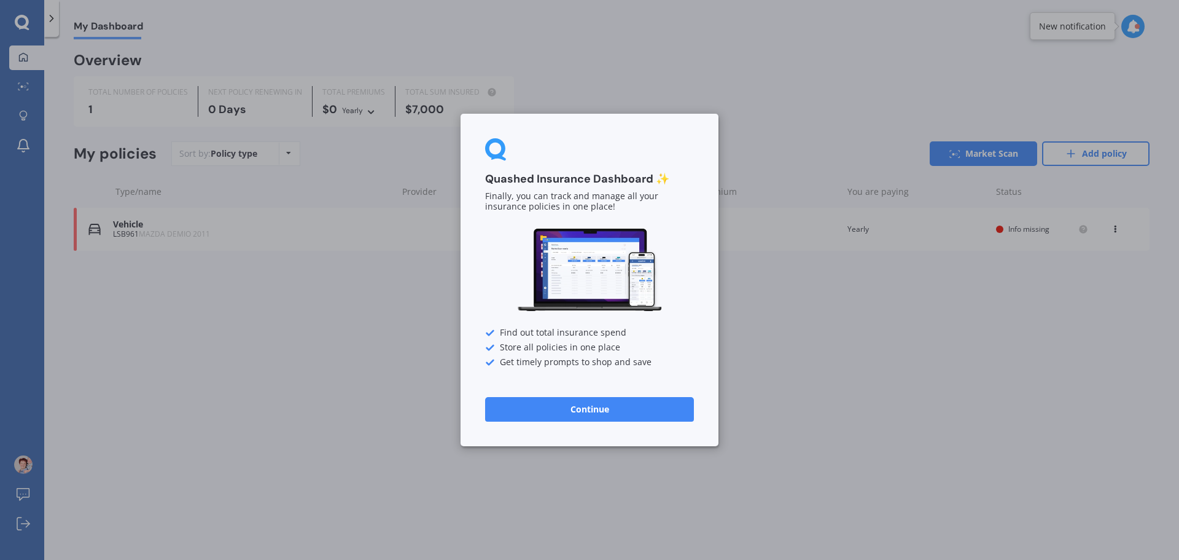
click at [125, 222] on div "Quashed Insurance Dashboard ✨ Finally, you can track and manage all your insura…" at bounding box center [589, 280] width 1179 height 560
click at [603, 408] on button "Continue" at bounding box center [589, 409] width 209 height 25
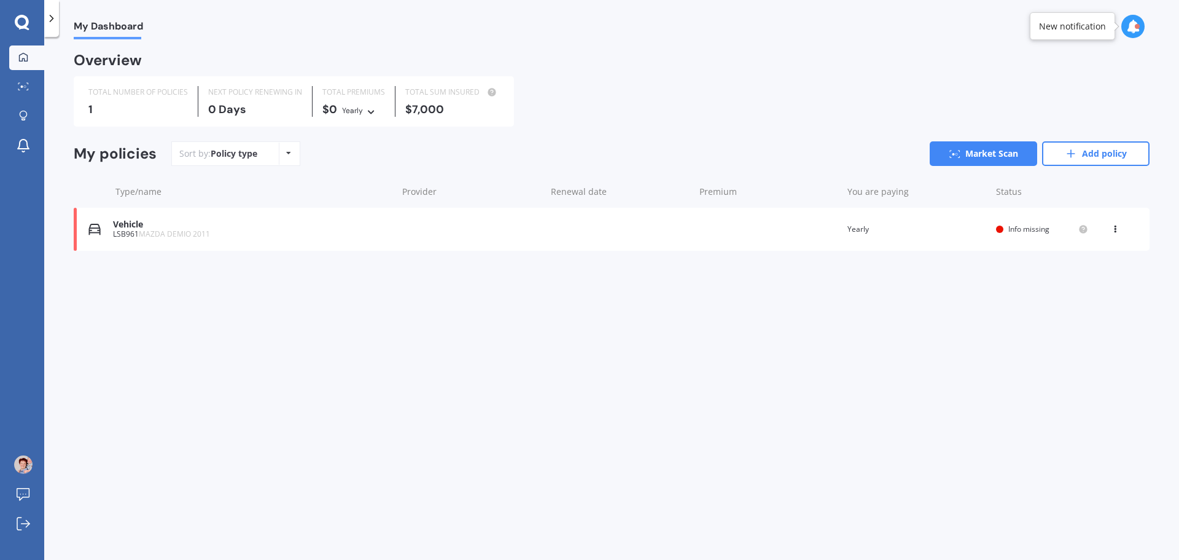
click at [128, 230] on div "LSB961 MAZDA DEMIO 2011" at bounding box center [252, 234] width 278 height 9
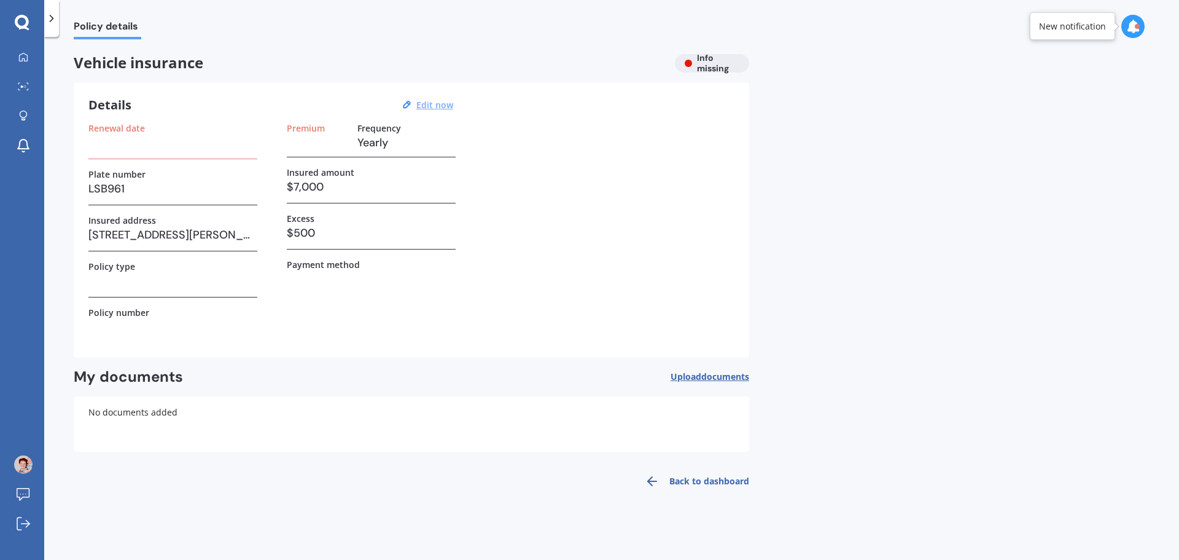
click at [431, 104] on u "Edit now" at bounding box center [434, 105] width 37 height 12
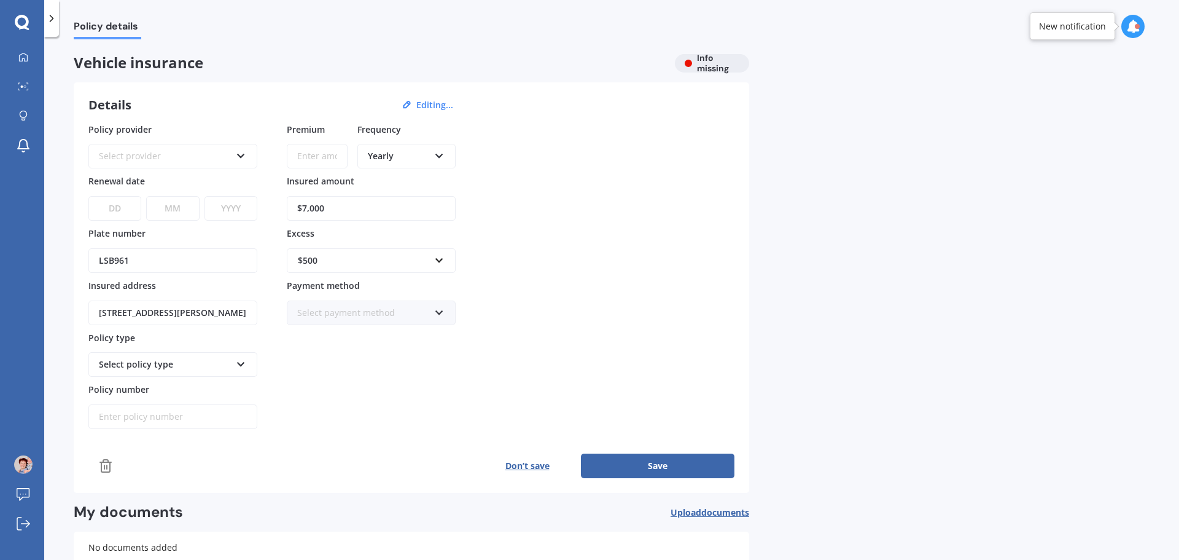
click at [243, 365] on icon at bounding box center [241, 361] width 10 height 9
click at [238, 362] on icon at bounding box center [241, 361] width 10 height 9
click at [240, 363] on icon at bounding box center [241, 361] width 10 height 9
click at [242, 364] on icon at bounding box center [241, 361] width 10 height 9
click at [711, 63] on div "Vehicle insurance Info missing" at bounding box center [412, 63] width 676 height 18
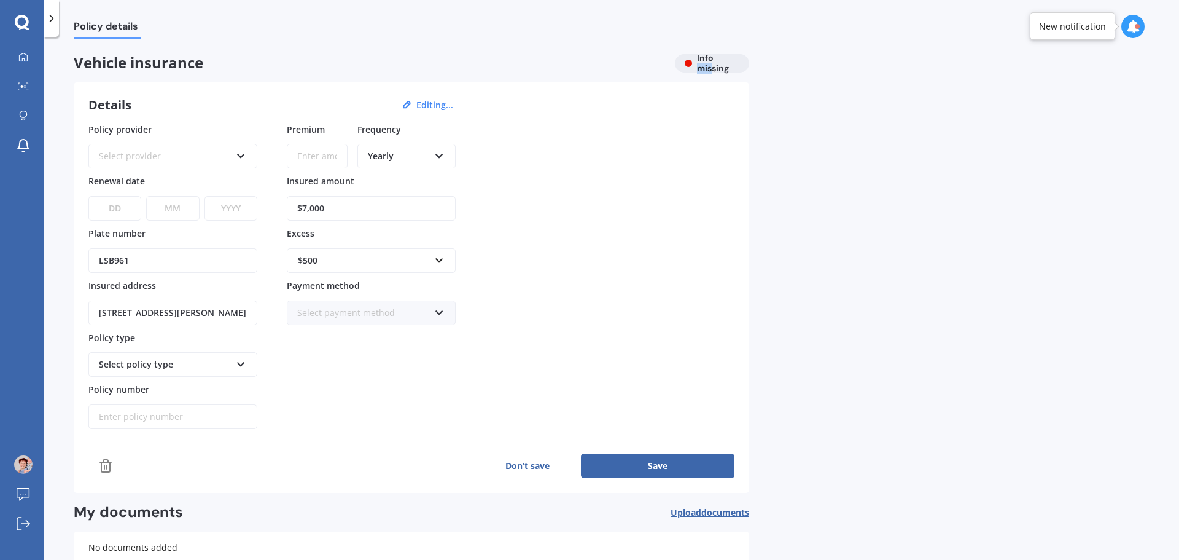
click at [520, 466] on button "Don’t save" at bounding box center [527, 465] width 107 height 25
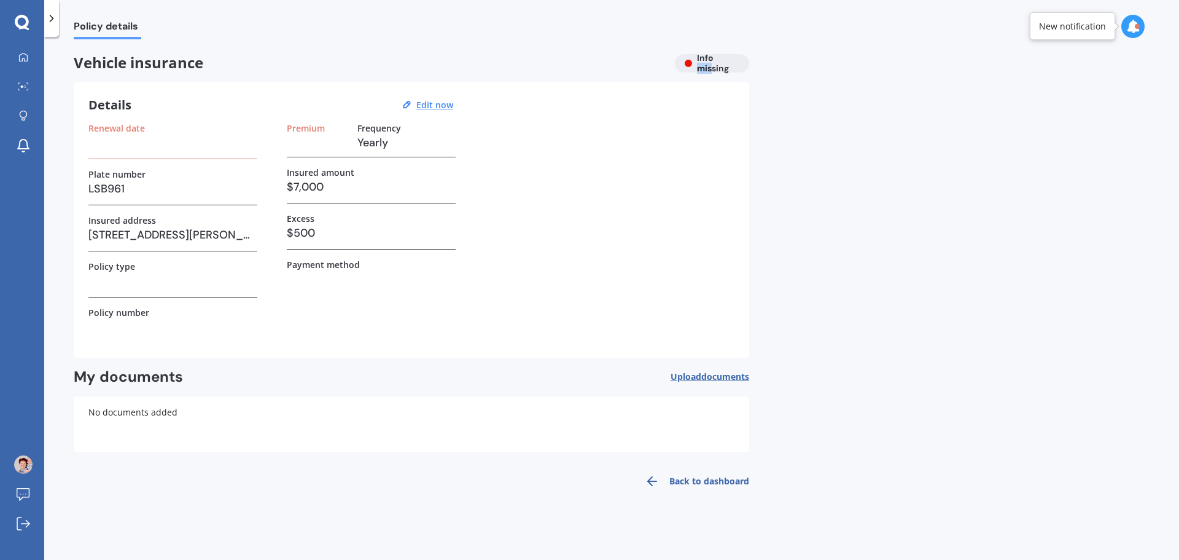
click at [682, 478] on link "Back to dashboard" at bounding box center [694, 480] width 112 height 29
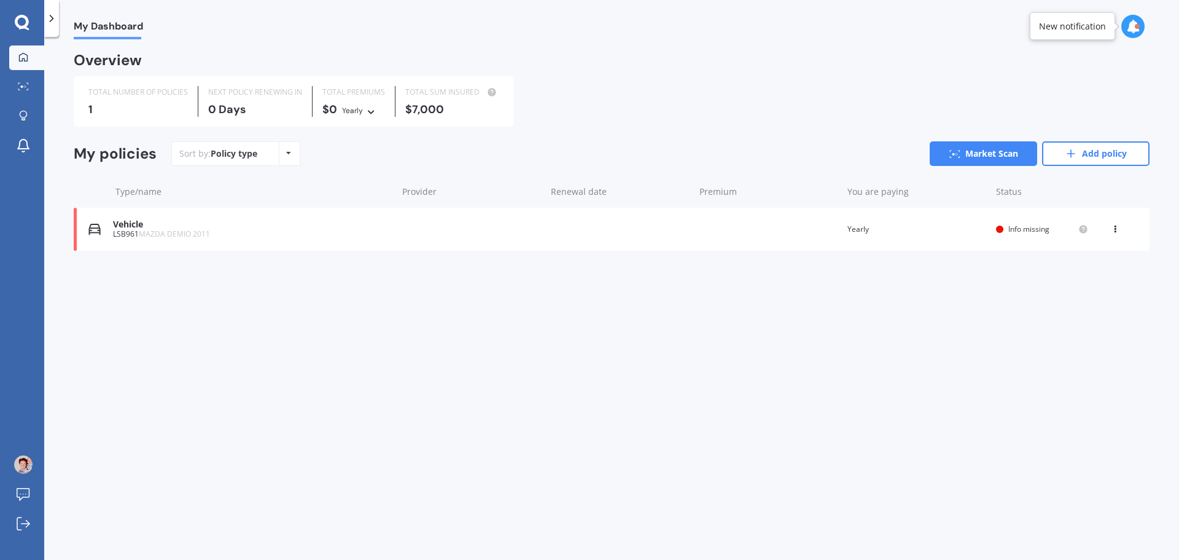
click at [1134, 20] on icon at bounding box center [1133, 27] width 14 height 14
click at [1017, 80] on b "Market Scan" at bounding box center [1011, 79] width 50 height 9
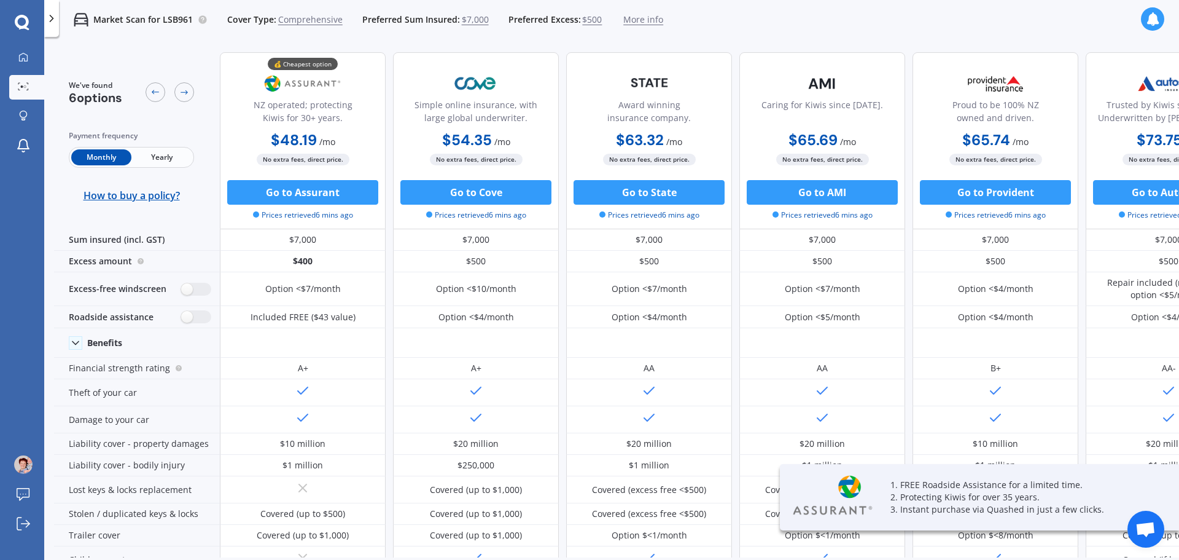
drag, startPoint x: 14, startPoint y: 191, endPoint x: 71, endPoint y: 97, distance: 109.6
click at [15, 191] on div "My Dashboard Market Scan Explore insurance Notifications [PERSON_NAME] Submit f…" at bounding box center [22, 302] width 44 height 514
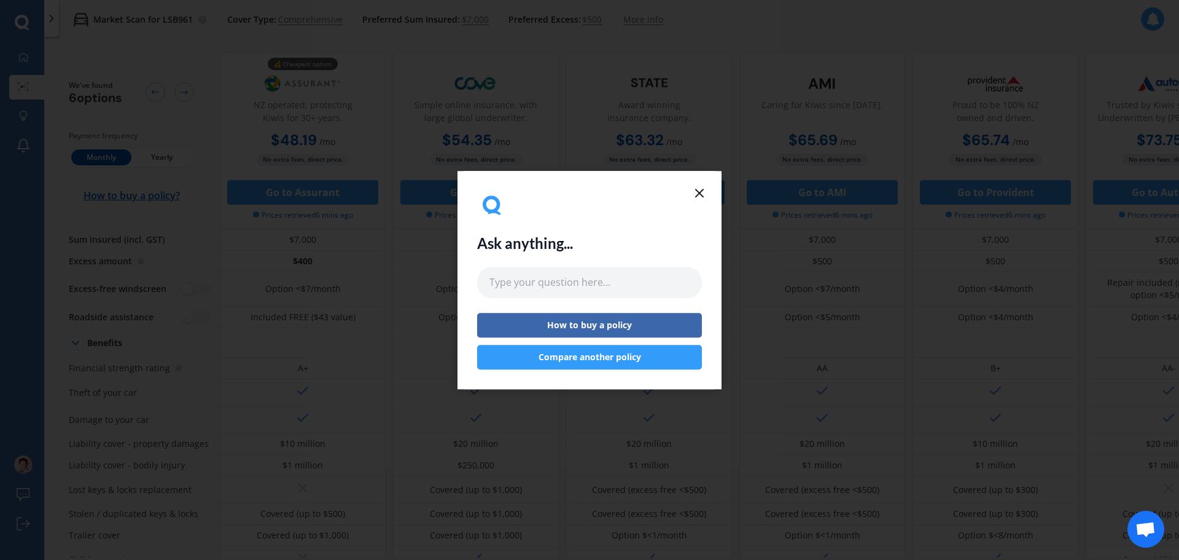
click at [591, 352] on button "Compare another policy" at bounding box center [589, 357] width 225 height 25
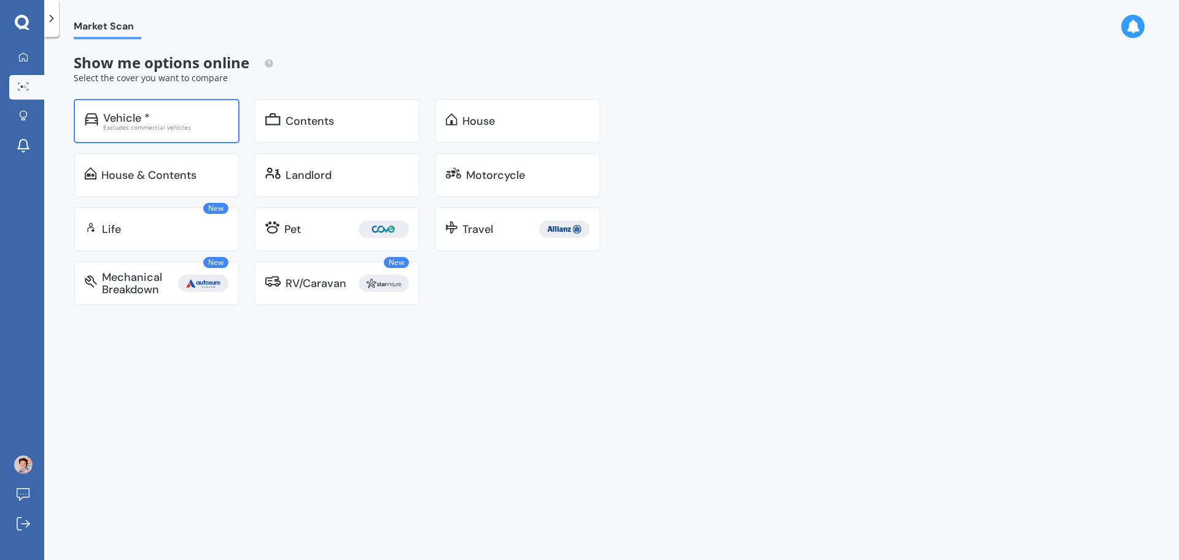
click at [119, 117] on div "Vehicle *" at bounding box center [126, 118] width 47 height 12
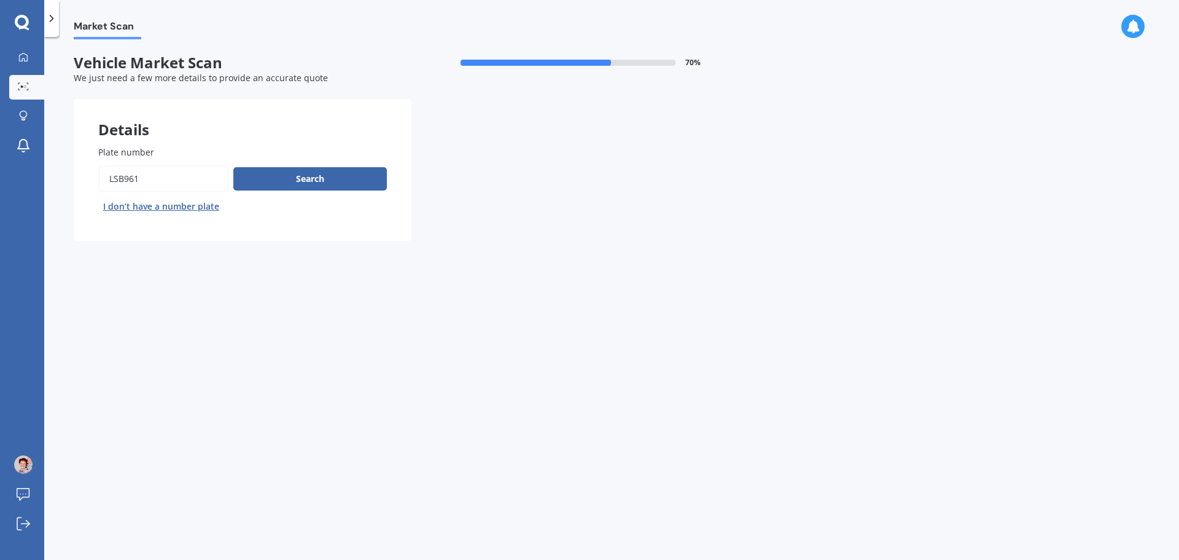
click at [149, 177] on input "Plate number" at bounding box center [163, 179] width 130 height 26
click at [305, 176] on button "Search" at bounding box center [310, 178] width 154 height 23
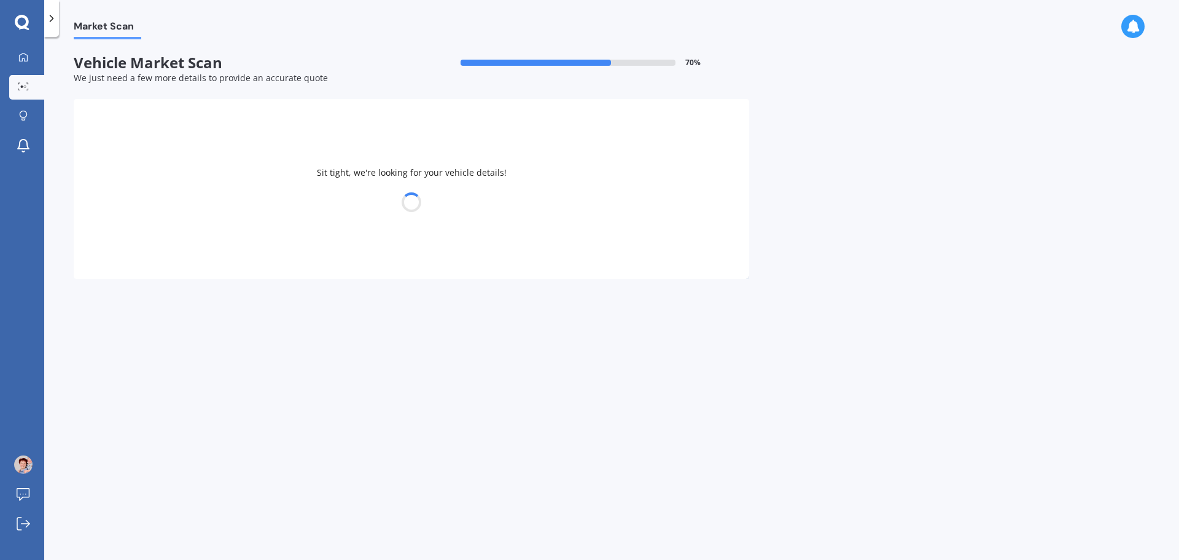
select select "MAZDA"
select select "DEMIO"
select select "17"
select select "06"
select select "1973"
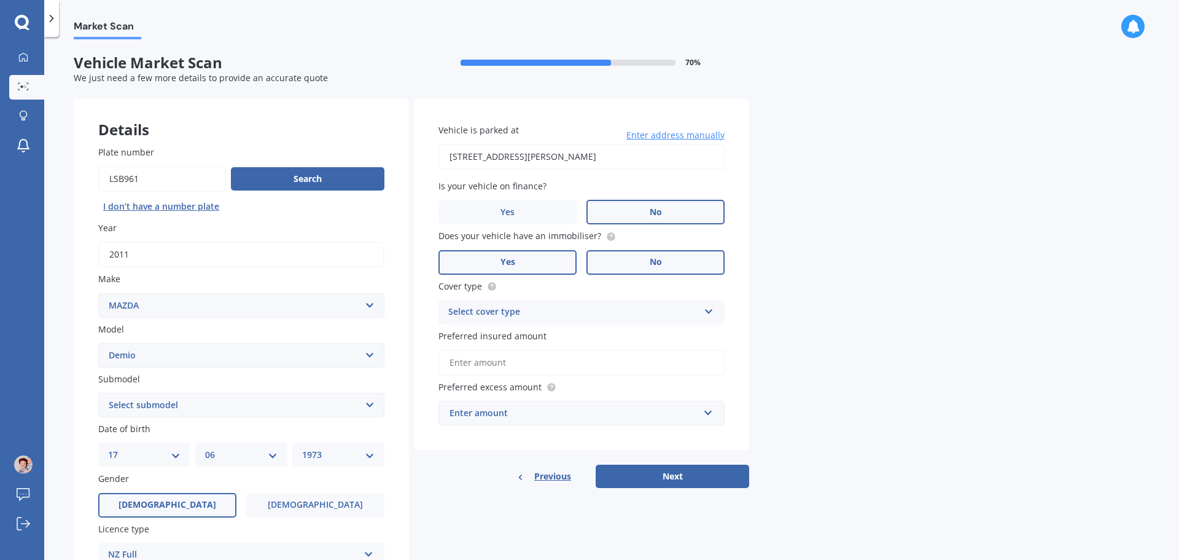
click at [486, 260] on label "Yes" at bounding box center [508, 262] width 138 height 25
click at [0, 0] on input "Yes" at bounding box center [0, 0] width 0 height 0
click at [709, 310] on icon at bounding box center [709, 309] width 10 height 9
click at [492, 335] on span "Comprehensive" at bounding box center [481, 336] width 65 height 12
click at [372, 407] on select "Select submodel (All) Diesel Petrol XD Touring Turbo Diesel" at bounding box center [241, 404] width 286 height 25
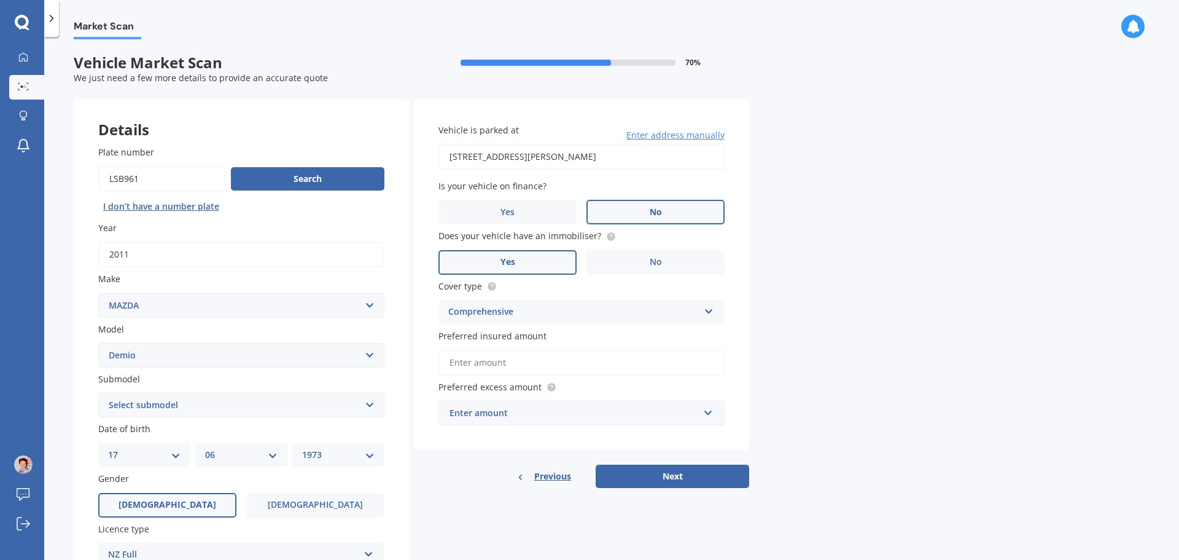
select select "PETROL"
click at [98, 392] on select "Select submodel (All) Diesel Petrol XD Touring Turbo Diesel" at bounding box center [241, 404] width 286 height 25
click at [504, 359] on input "Preferred insured amount" at bounding box center [582, 362] width 286 height 26
type input "$7,000"
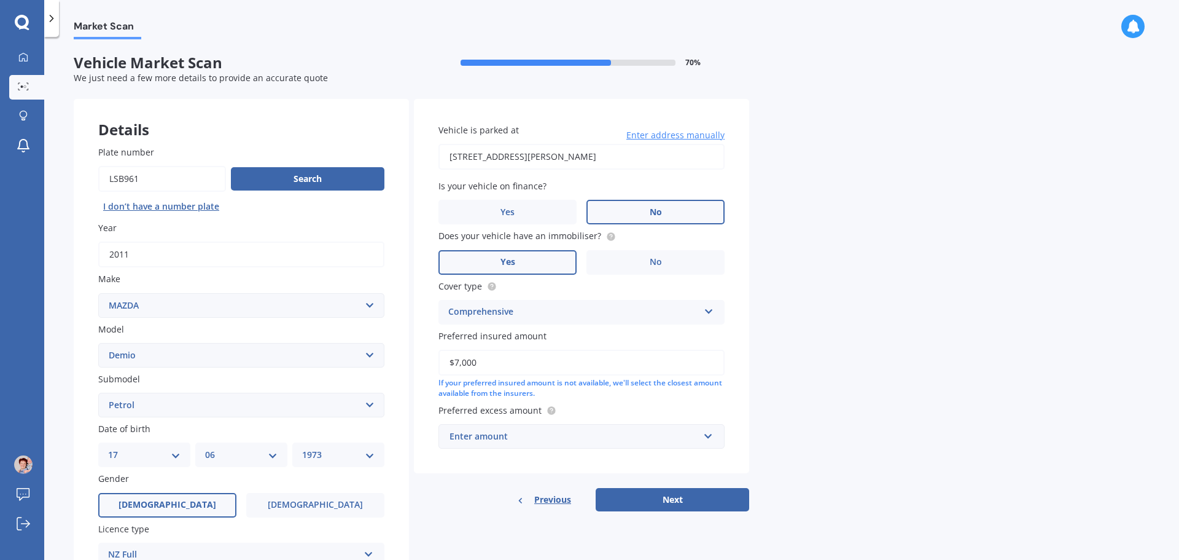
drag, startPoint x: 526, startPoint y: 360, endPoint x: 242, endPoint y: 333, distance: 285.6
click at [242, 333] on div "Details Plate number Search I don’t have a number plate Year [DATE] Make Select…" at bounding box center [412, 395] width 676 height 593
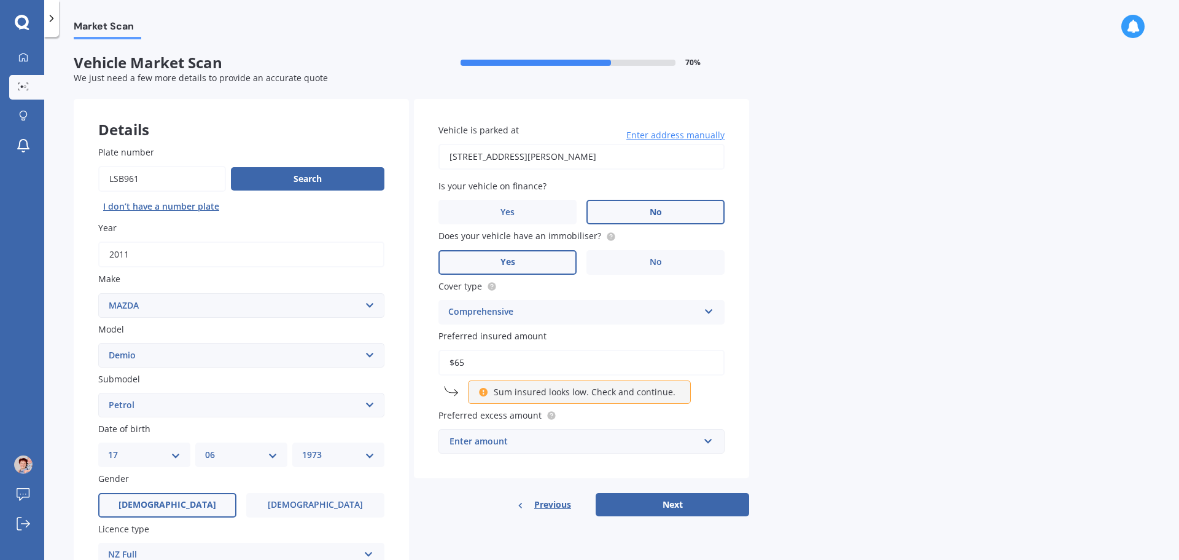
type input "$6"
type input "$3"
type input "$4"
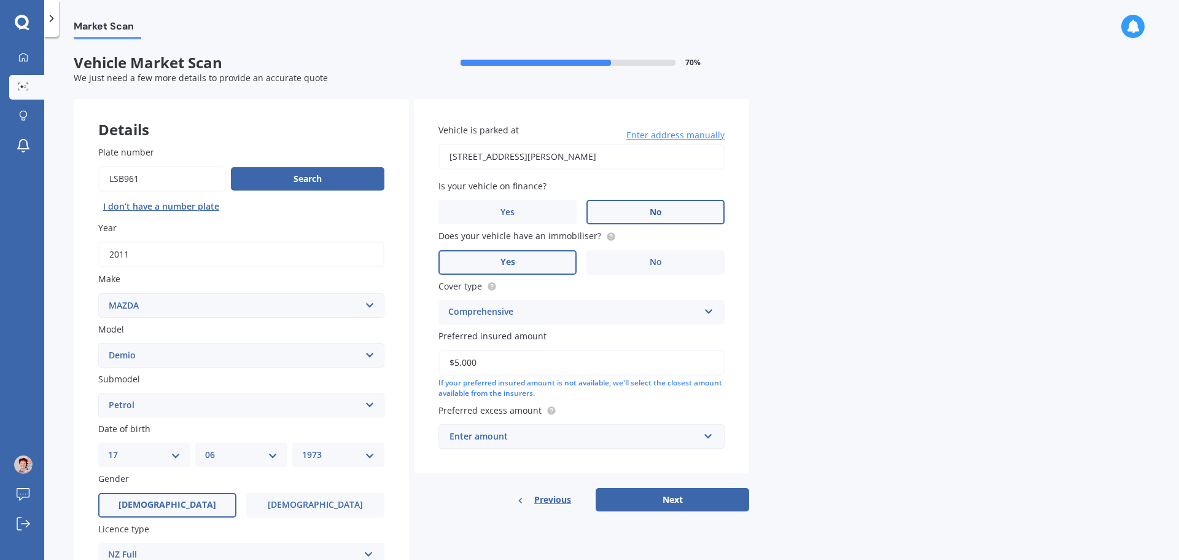
type input "$5,000"
click at [536, 438] on div "Enter amount" at bounding box center [574, 436] width 249 height 14
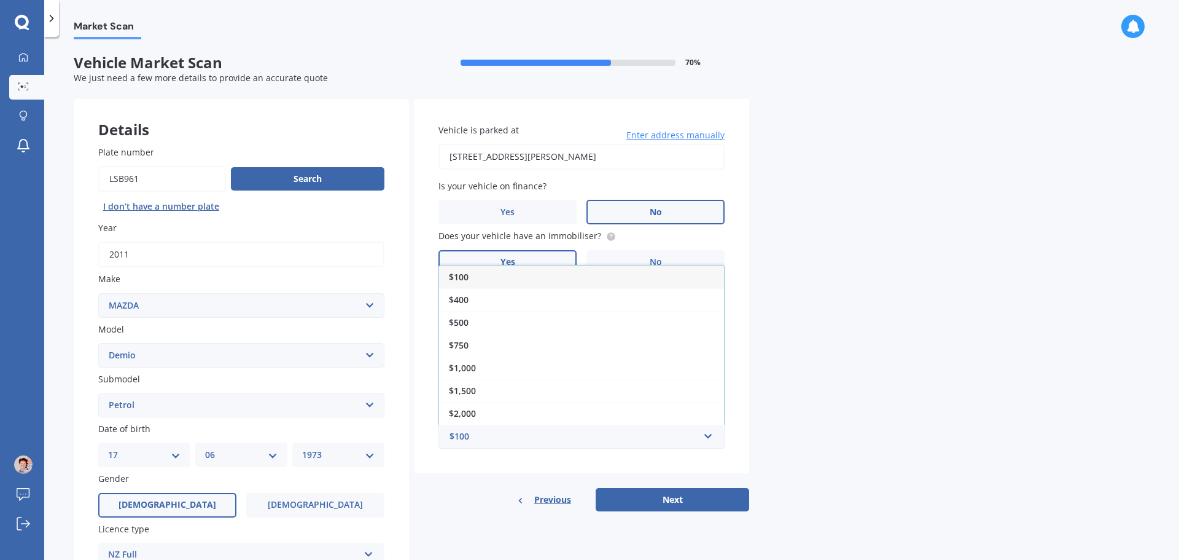
click at [453, 337] on div "$750" at bounding box center [581, 344] width 285 height 23
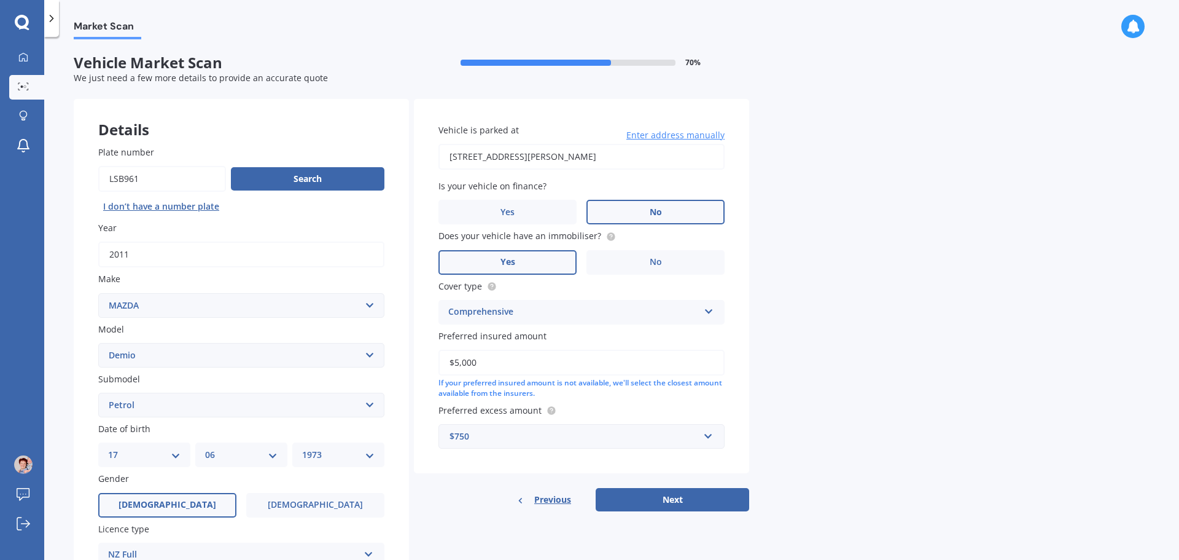
click at [668, 500] on button "Next" at bounding box center [673, 499] width 154 height 23
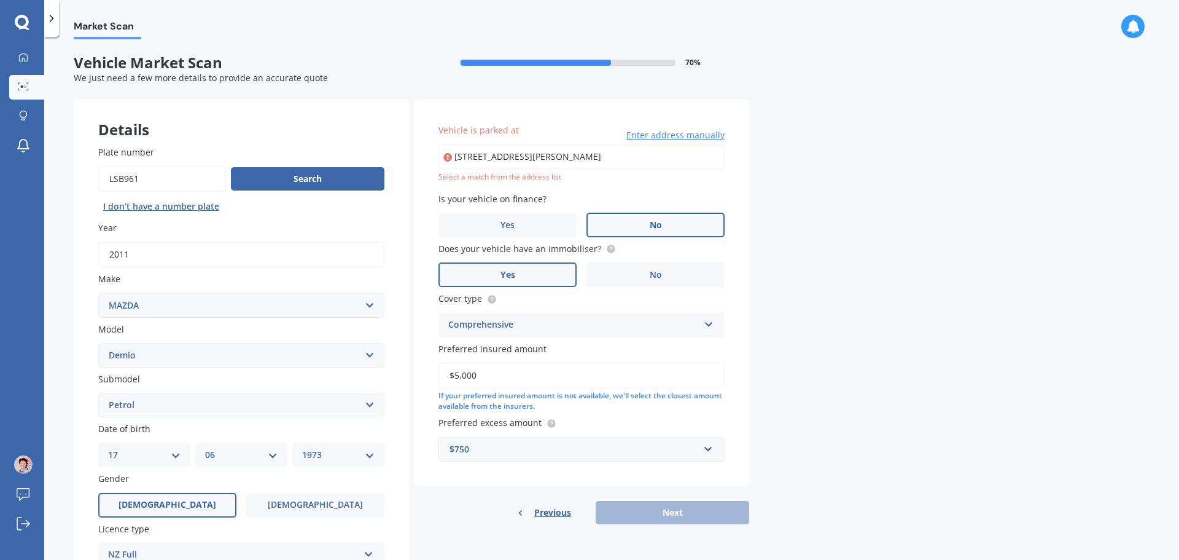
type input "[STREET_ADDRESS][PERSON_NAME]"
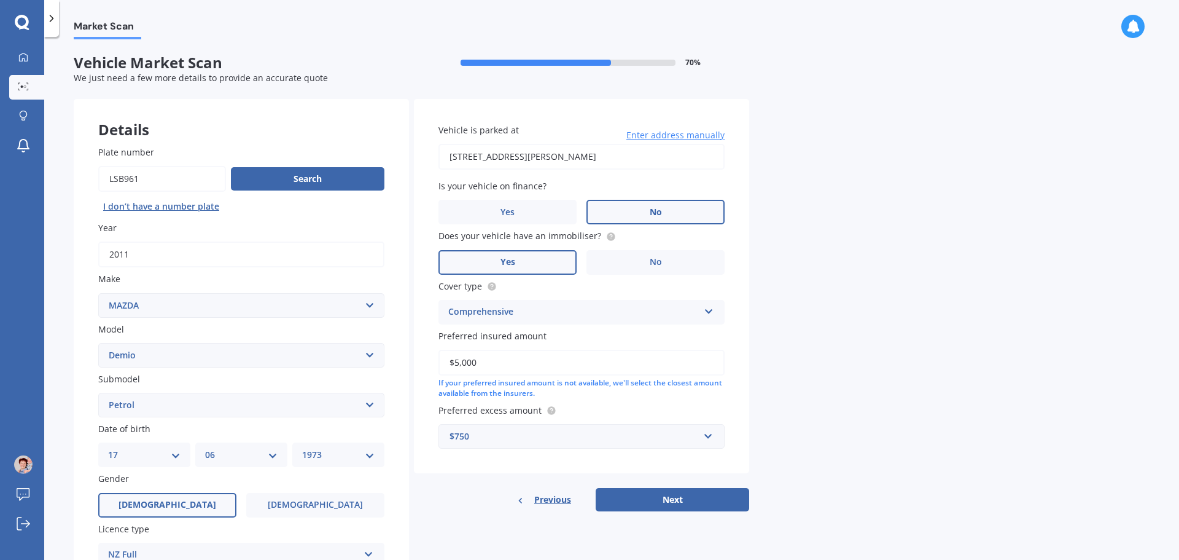
click at [689, 500] on button "Next" at bounding box center [673, 499] width 154 height 23
select select "17"
select select "06"
select select "1973"
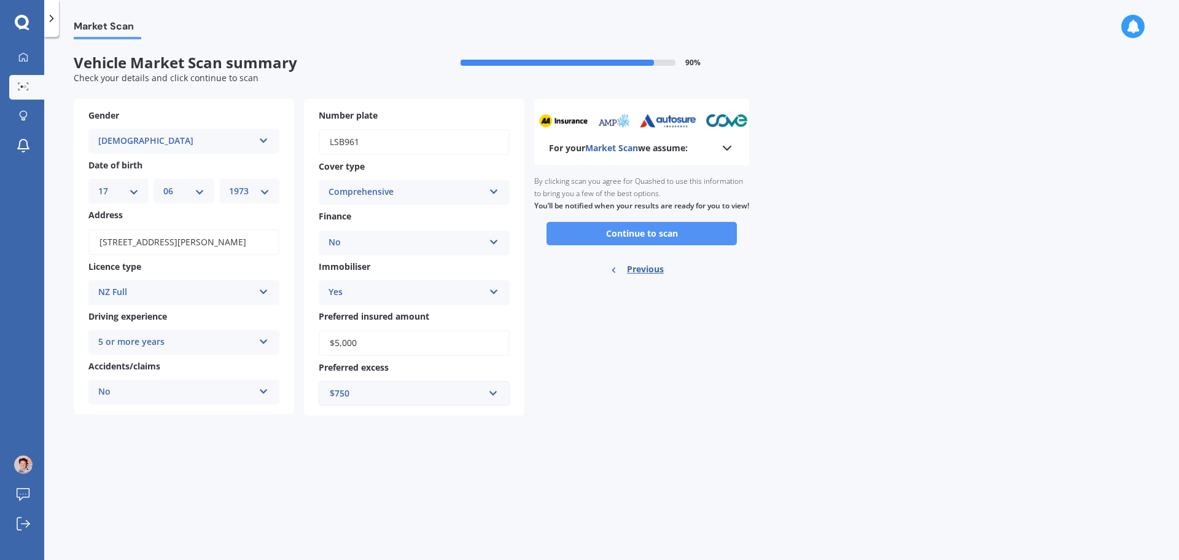
click at [651, 245] on button "Continue to scan" at bounding box center [642, 233] width 190 height 23
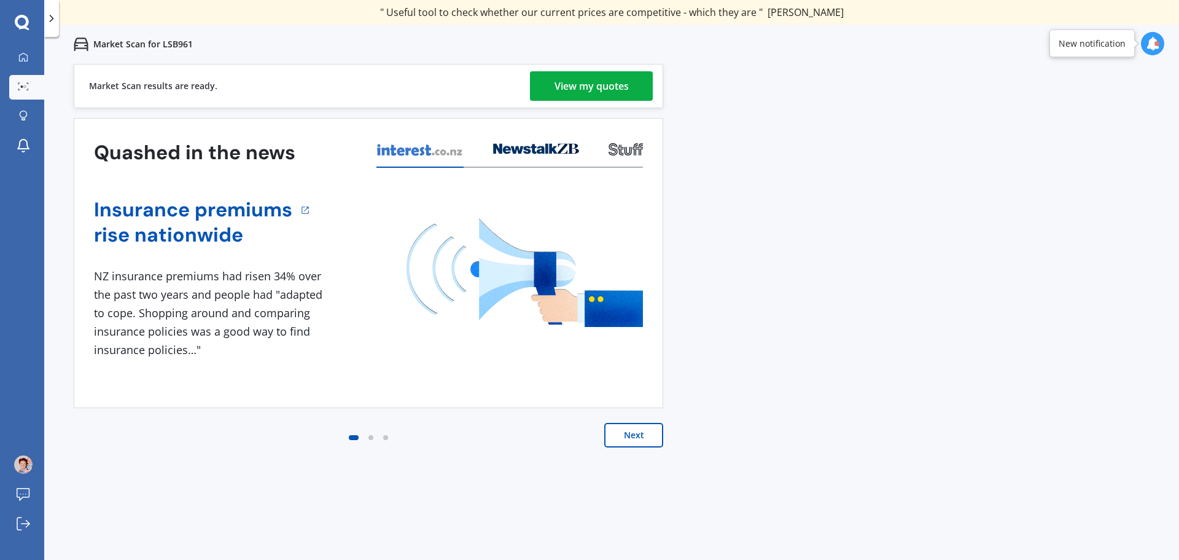
click at [610, 85] on div "View my quotes" at bounding box center [592, 85] width 74 height 29
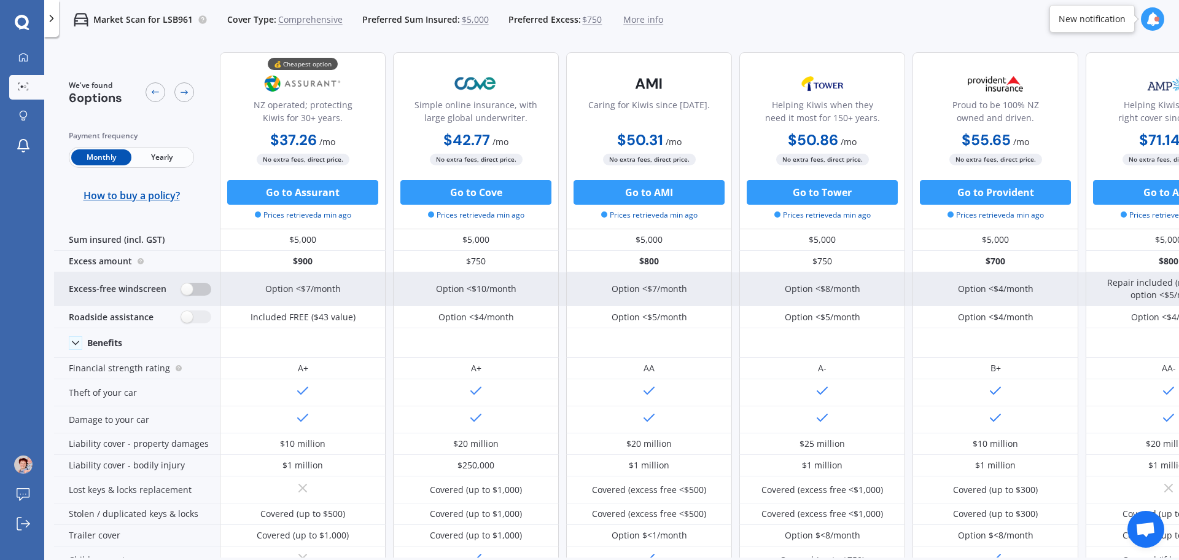
click at [193, 292] on label at bounding box center [196, 289] width 30 height 13
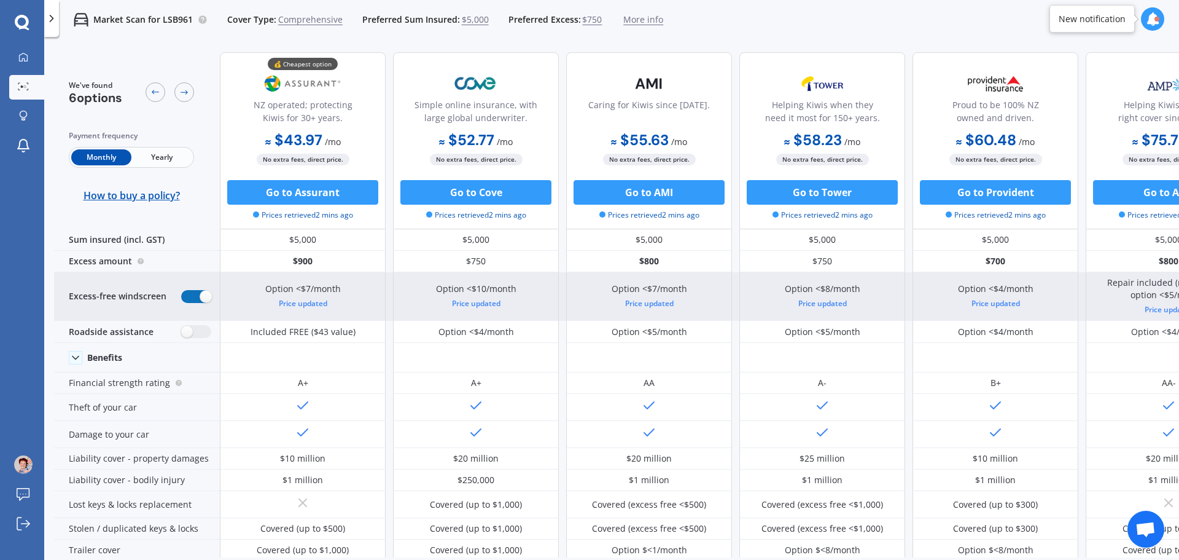
click at [193, 292] on label at bounding box center [196, 296] width 30 height 13
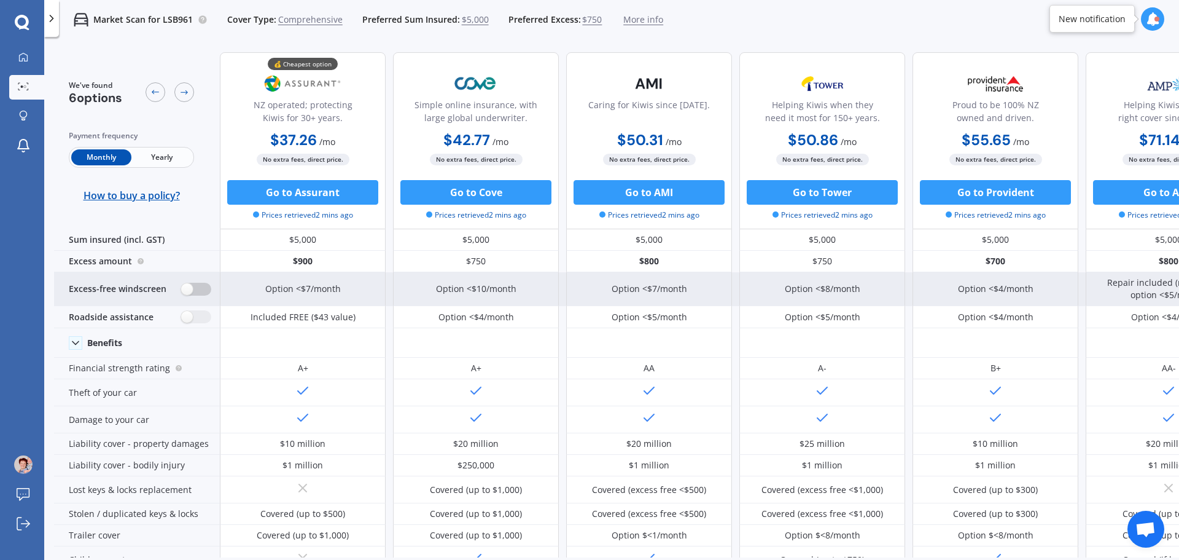
click at [198, 291] on label at bounding box center [196, 289] width 30 height 13
radio input "true"
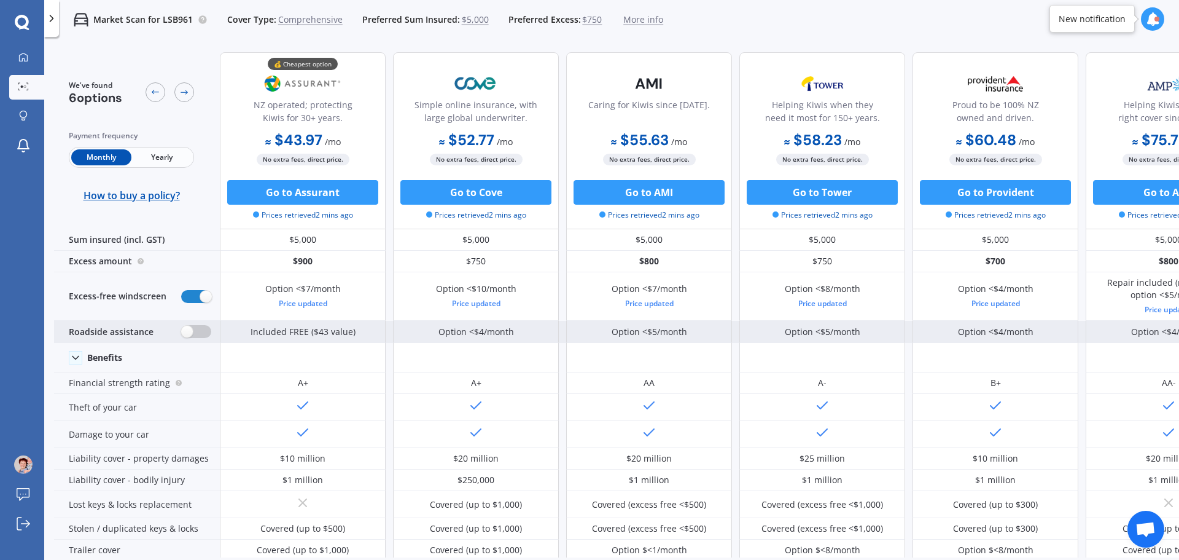
click at [198, 332] on label at bounding box center [196, 331] width 30 height 13
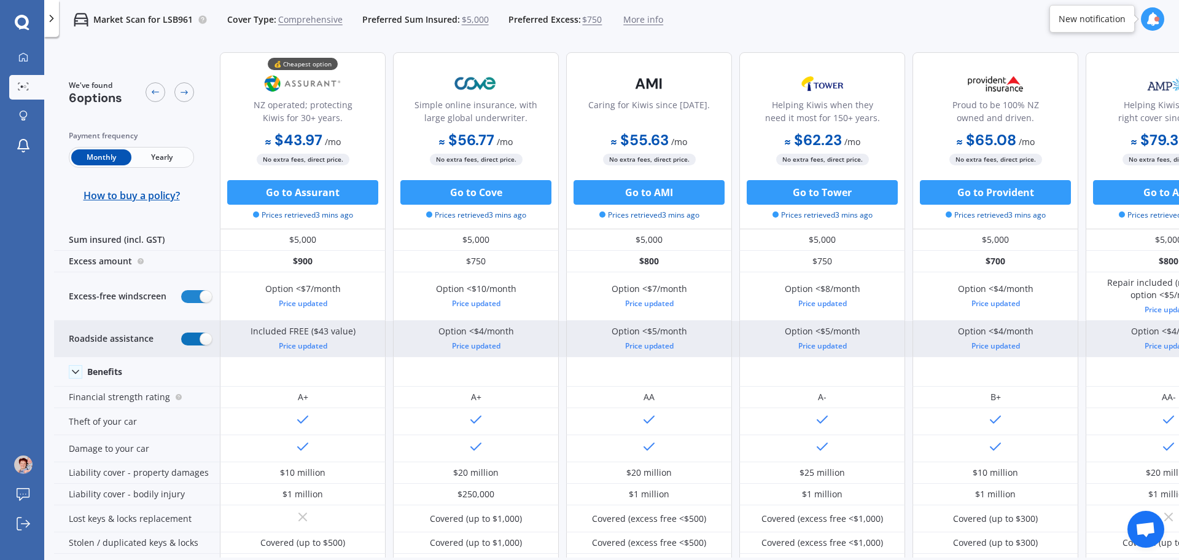
click at [196, 336] on label at bounding box center [196, 338] width 30 height 13
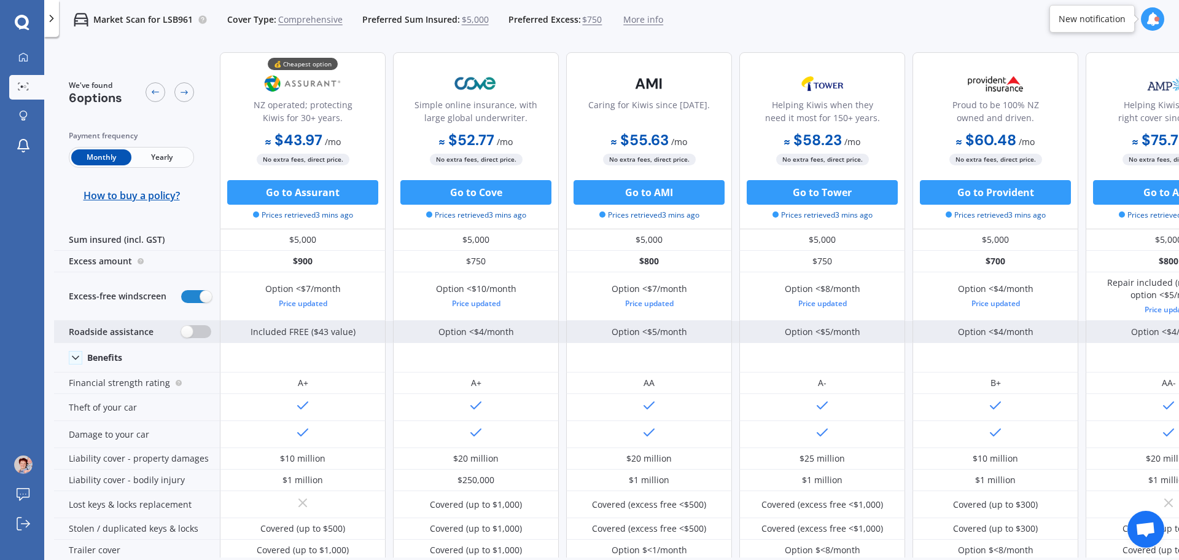
click at [198, 336] on label at bounding box center [196, 331] width 30 height 13
radio input "true"
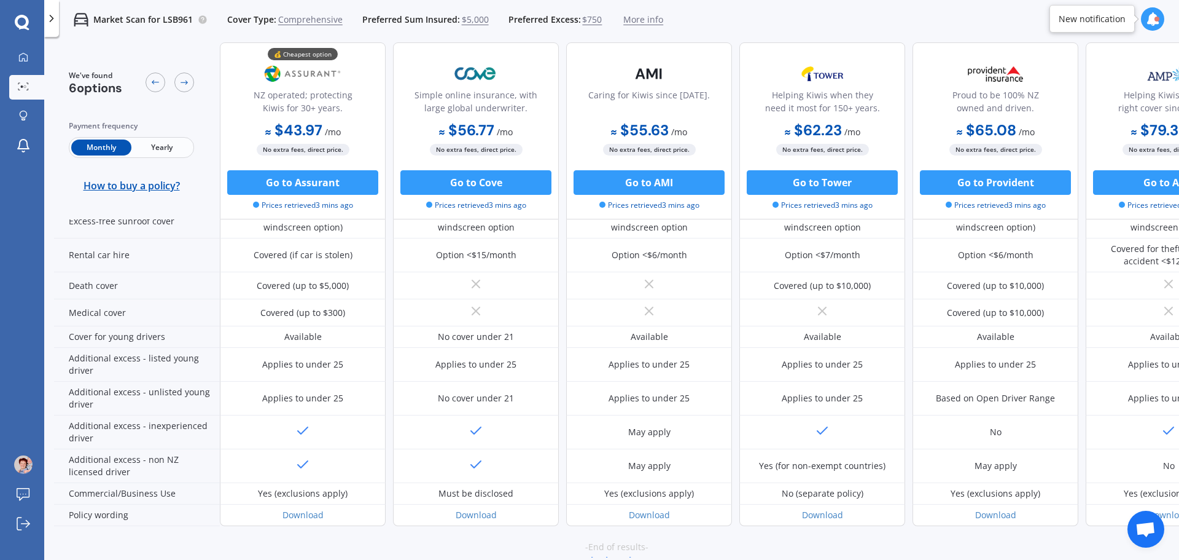
scroll to position [586, 0]
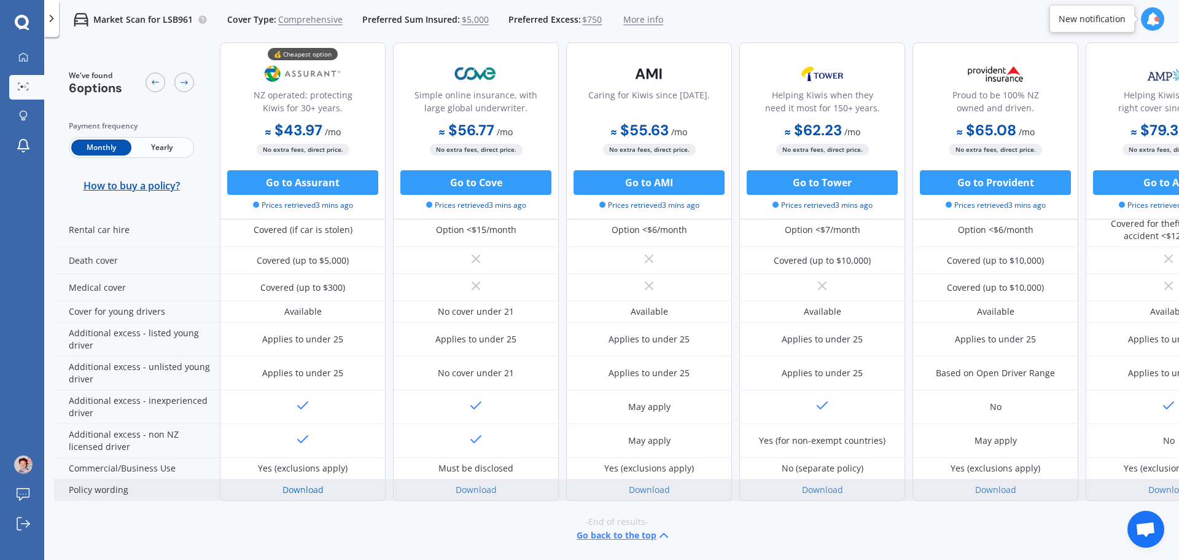
click at [298, 483] on link "Download" at bounding box center [303, 489] width 41 height 12
click at [640, 483] on link "Download" at bounding box center [649, 489] width 41 height 12
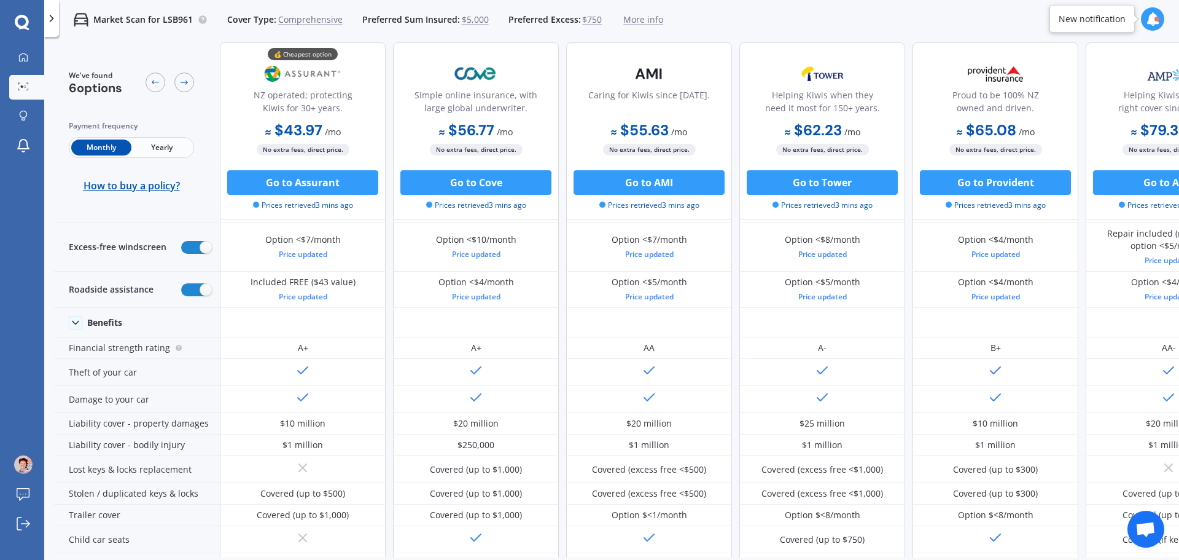
scroll to position [0, 0]
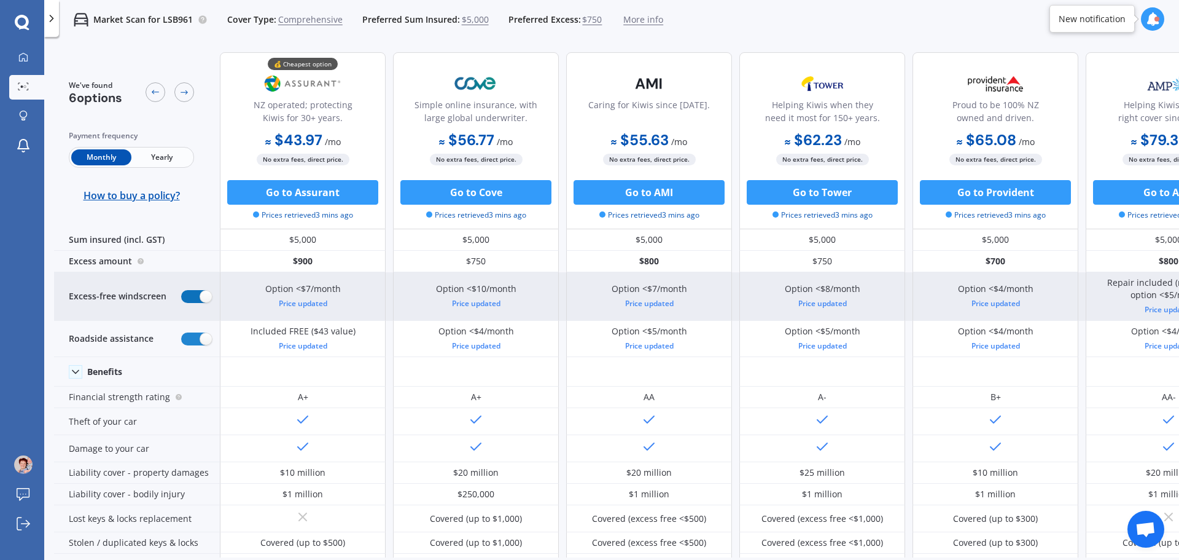
click at [186, 295] on label at bounding box center [196, 296] width 30 height 13
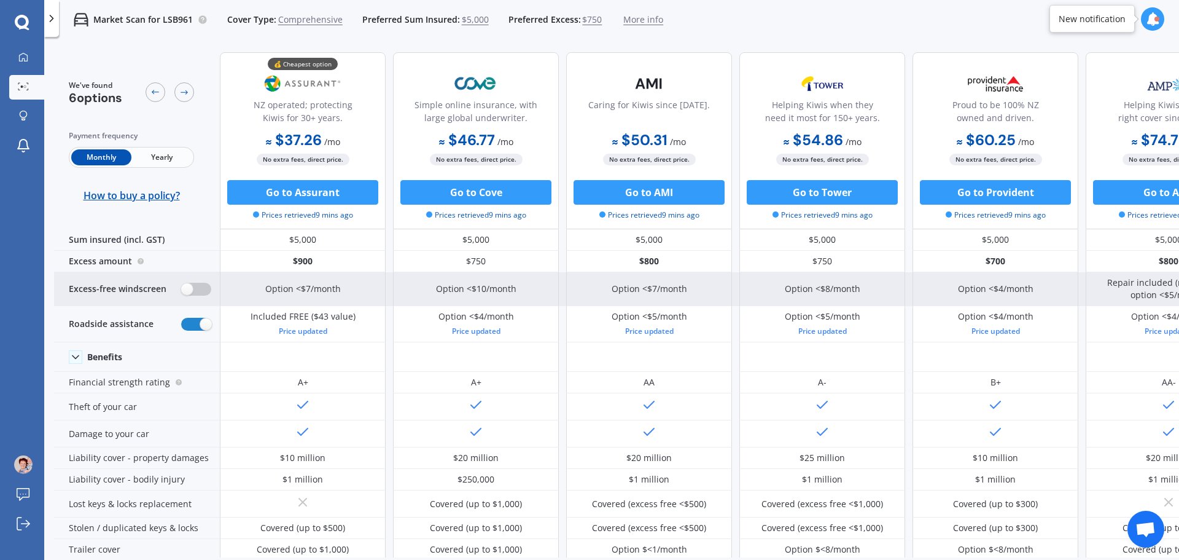
click at [187, 295] on label at bounding box center [196, 289] width 30 height 13
radio input "true"
